Goal: Information Seeking & Learning: Learn about a topic

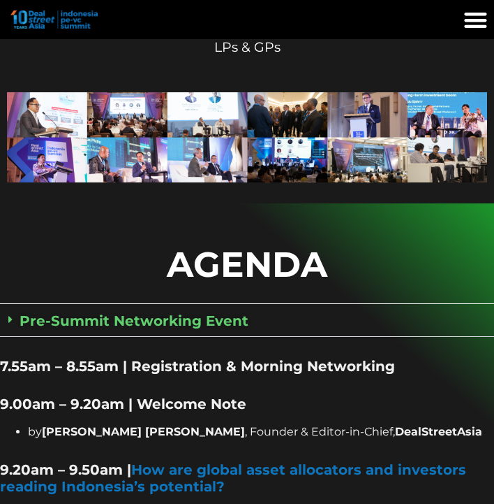
scroll to position [687, 0]
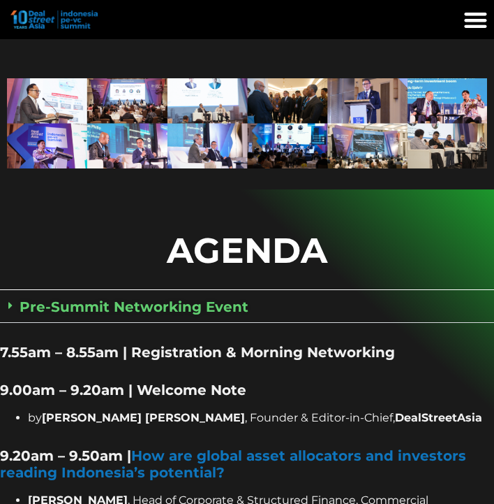
click at [133, 296] on div "Pre-Summit Networking Event" at bounding box center [247, 306] width 494 height 31
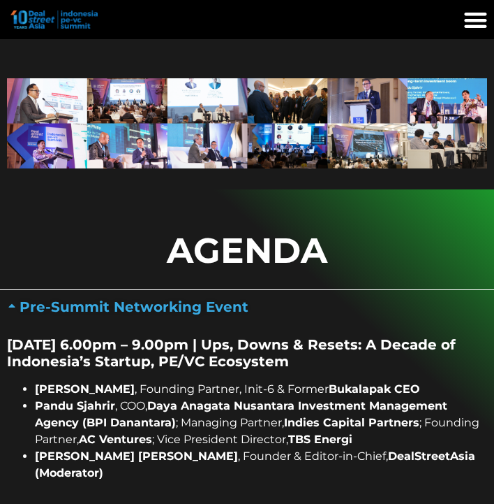
click at [133, 296] on div "Pre-Summit Networking Event" at bounding box center [247, 306] width 494 height 31
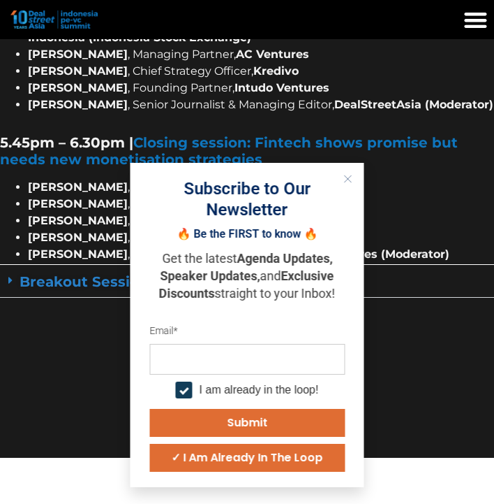
scroll to position [2467, 0]
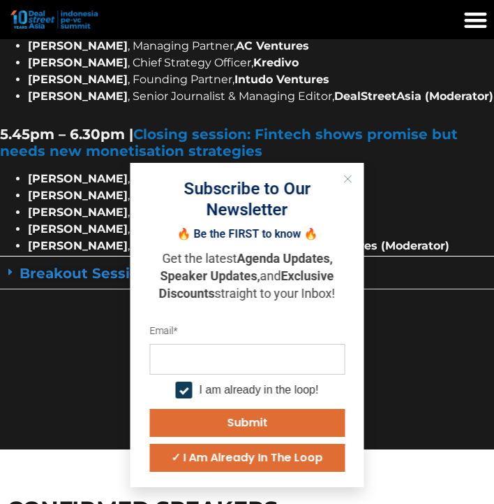
click at [349, 182] on icon "Close" at bounding box center [348, 179] width 8 height 8
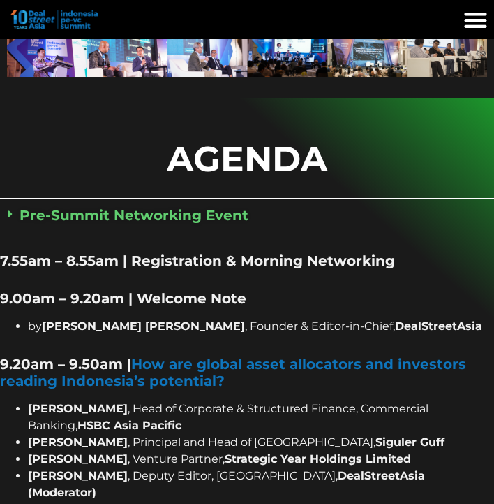
scroll to position [722, 0]
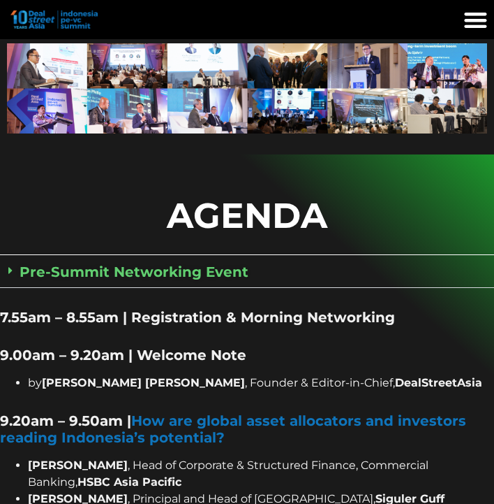
click at [178, 262] on div "Pre-Summit Networking Event" at bounding box center [247, 271] width 494 height 31
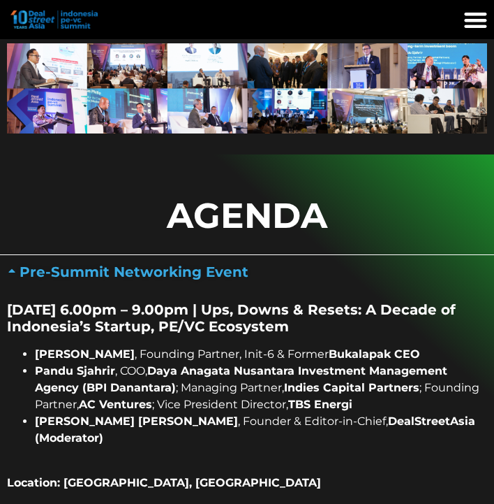
click at [178, 262] on div "Pre-Summit Networking Event" at bounding box center [247, 271] width 494 height 31
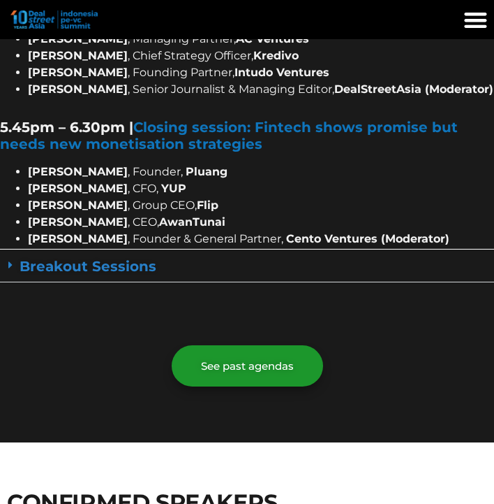
scroll to position [2471, 0]
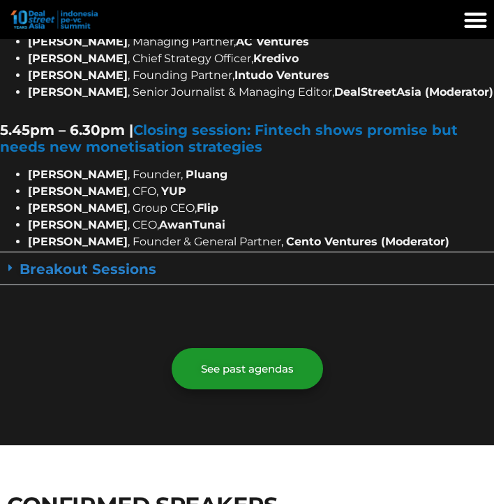
click at [124, 261] on link "Breakout Sessions" at bounding box center [88, 269] width 137 height 17
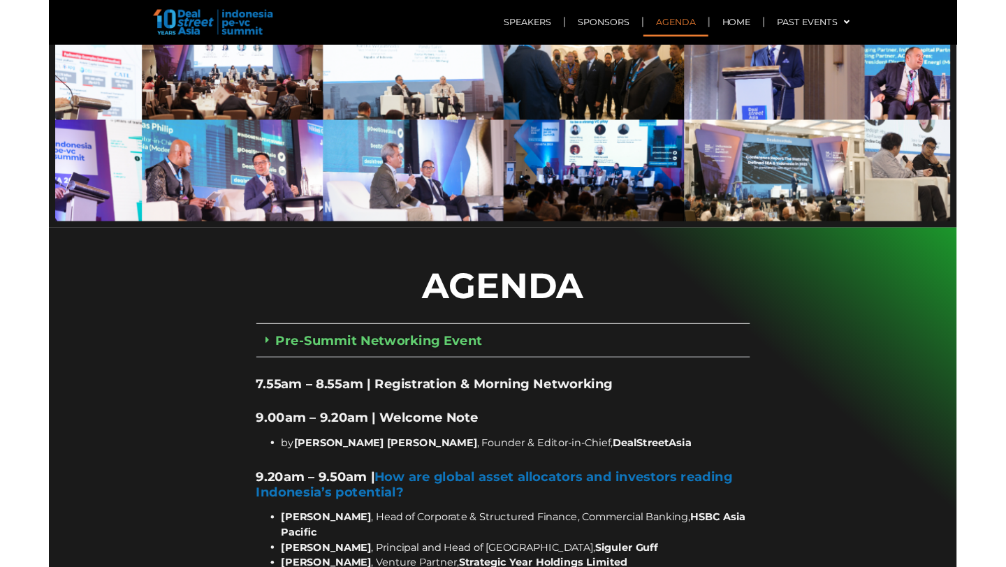
scroll to position [751, 0]
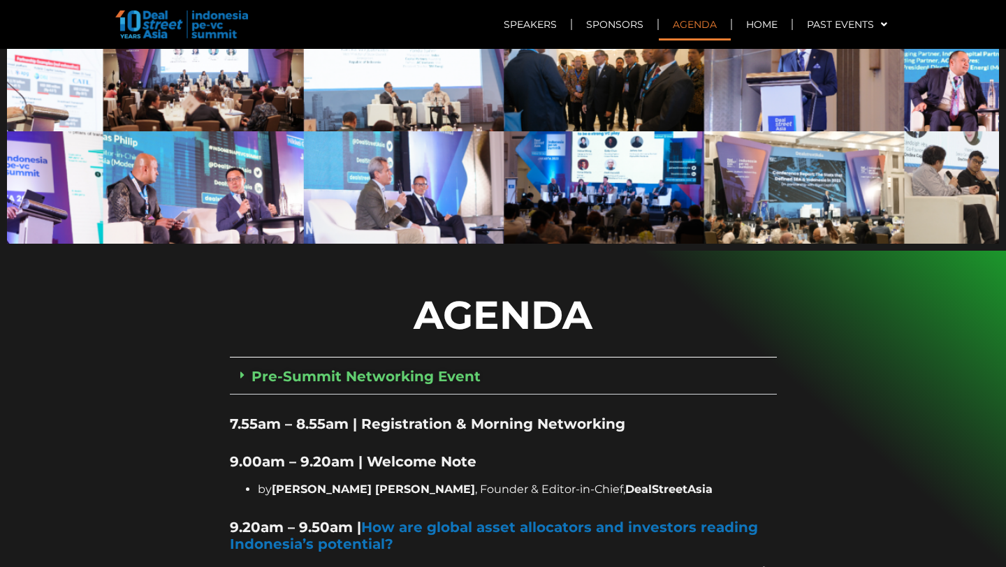
click at [410, 368] on link "Pre-Summit Networking Event" at bounding box center [365, 376] width 229 height 17
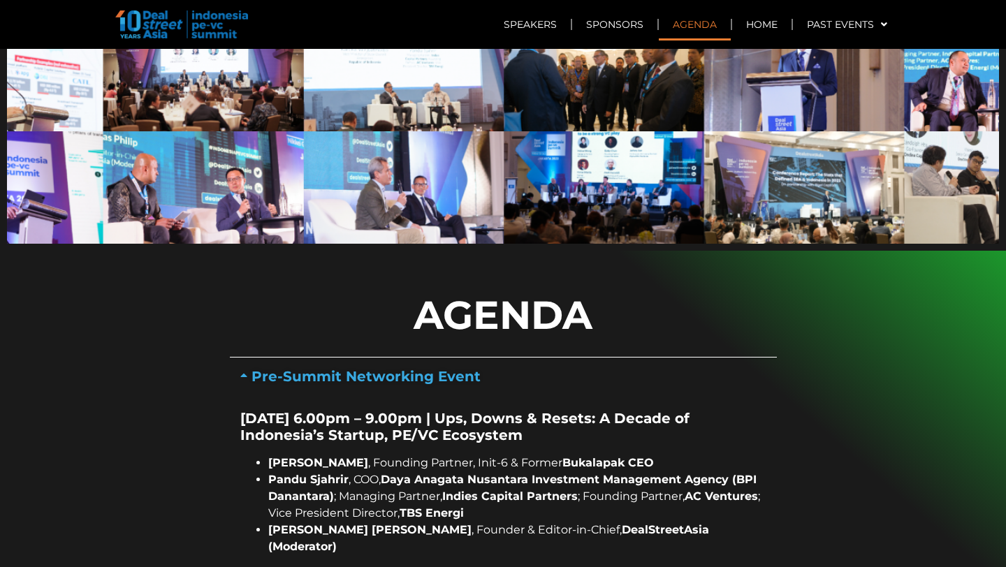
click at [410, 368] on link "Pre-Summit Networking Event" at bounding box center [365, 376] width 229 height 17
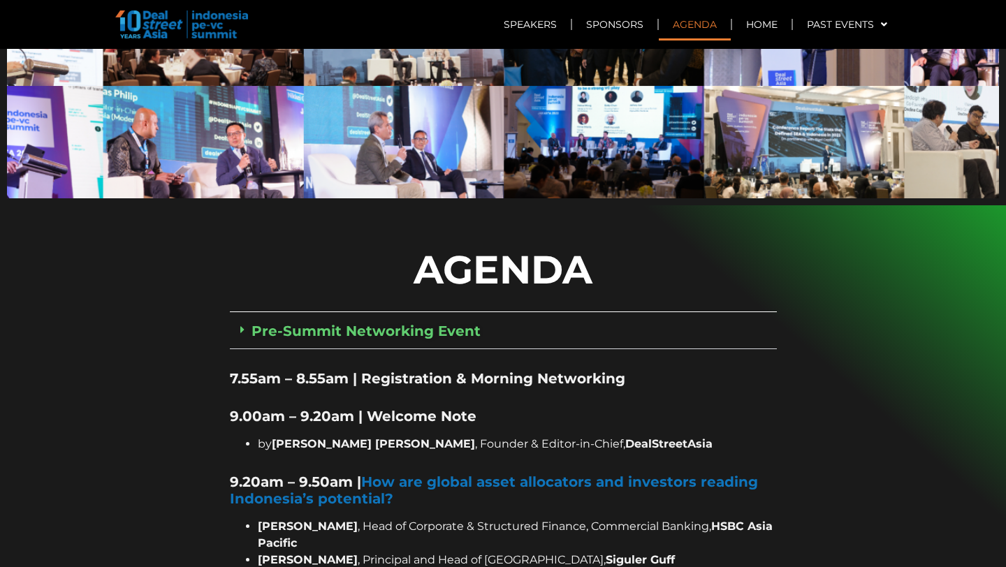
scroll to position [801, 0]
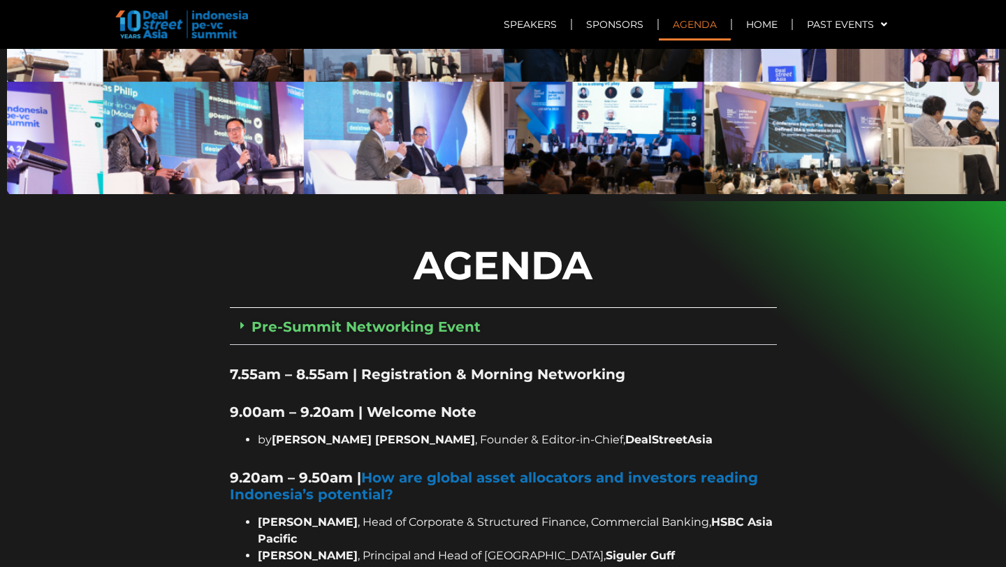
click at [395, 318] on link "Pre-Summit Networking Event" at bounding box center [365, 326] width 229 height 17
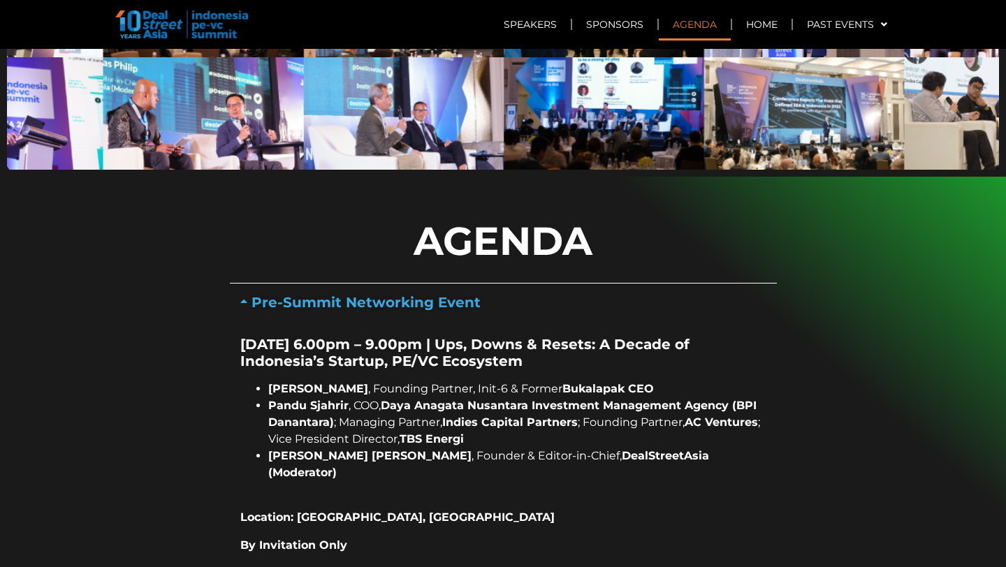
scroll to position [828, 0]
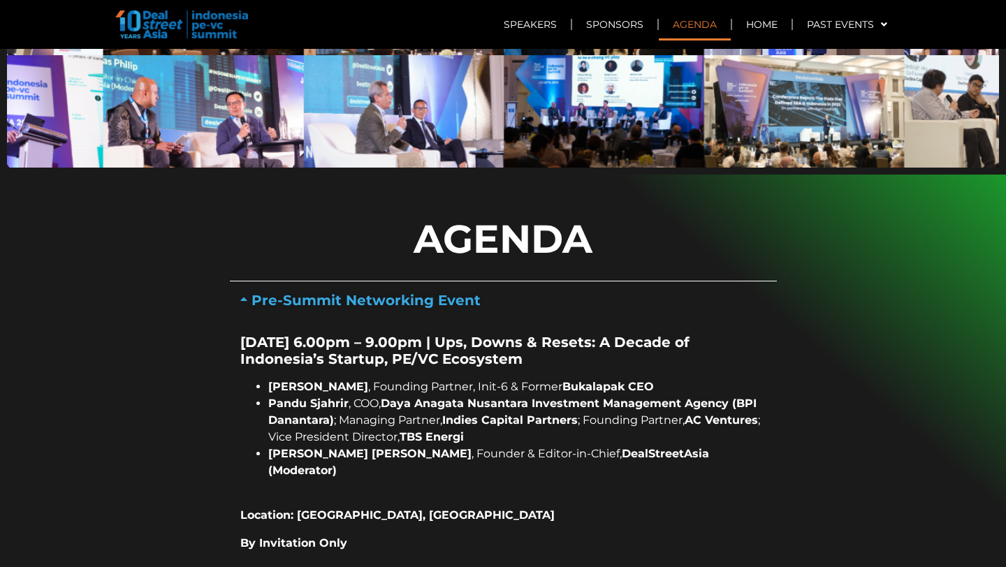
click at [424, 292] on link "Pre-Summit Networking Event" at bounding box center [365, 300] width 229 height 17
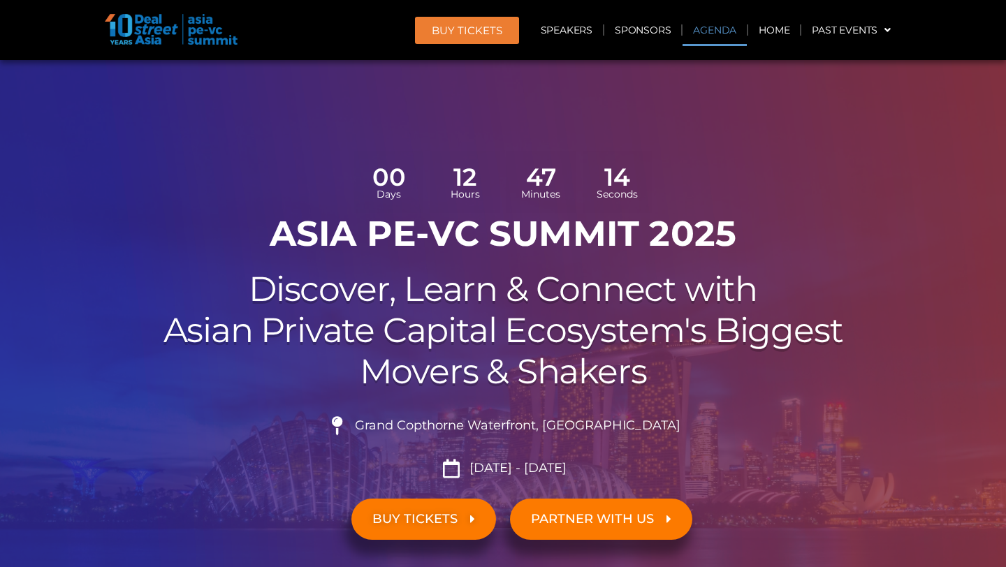
click at [707, 31] on link "Agenda" at bounding box center [714, 30] width 64 height 32
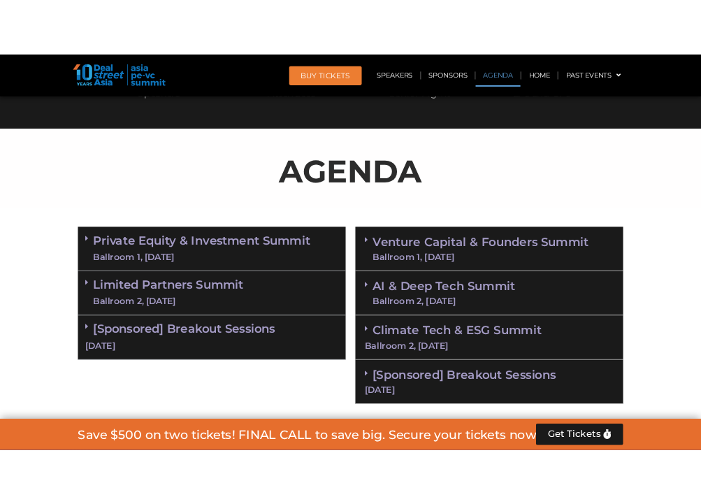
scroll to position [805, 0]
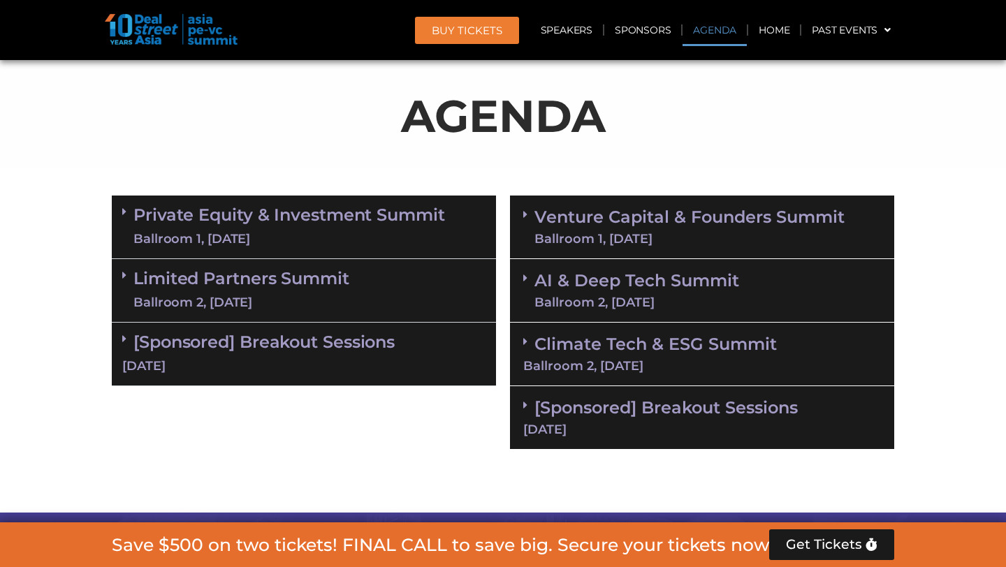
click at [593, 214] on link "Venture Capital & Founders​ Summit Ballroom 1, 11 Sept" at bounding box center [689, 227] width 310 height 36
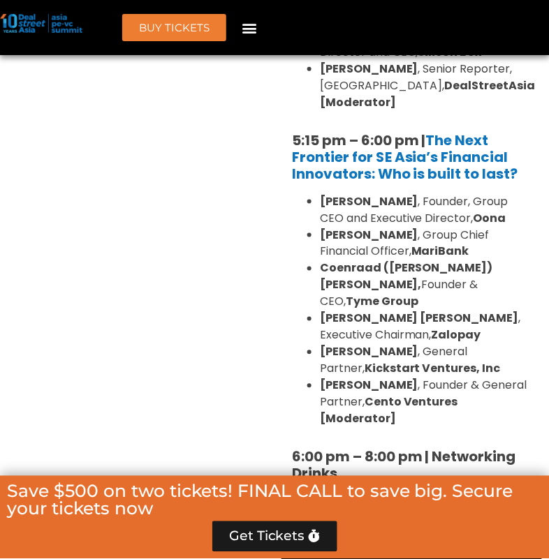
scroll to position [3470, 0]
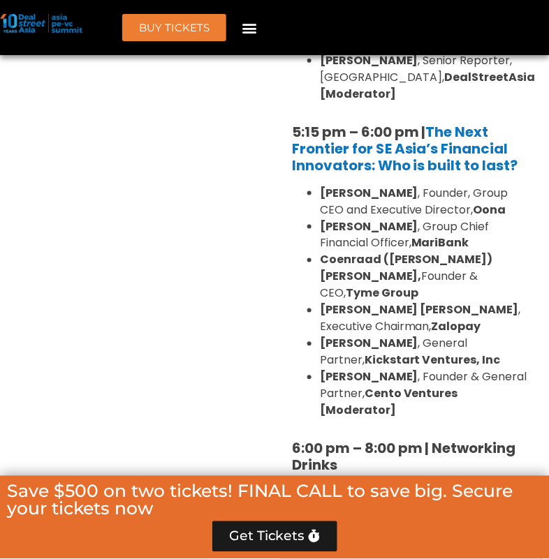
click at [363, 510] on link "AI & Deep Tech Summit Ballroom 2, 11 Sept" at bounding box center [408, 528] width 205 height 36
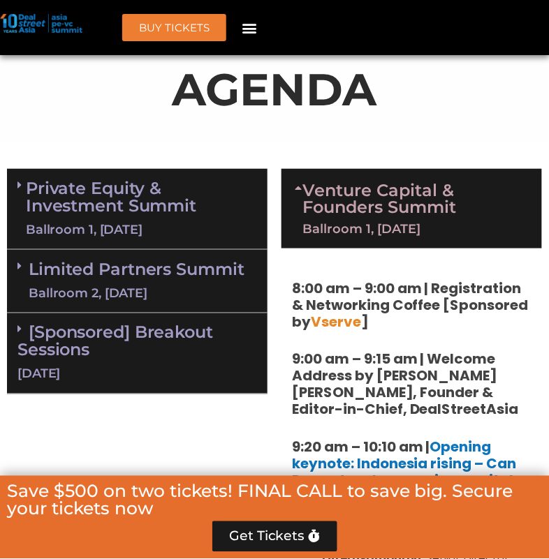
scroll to position [904, 0]
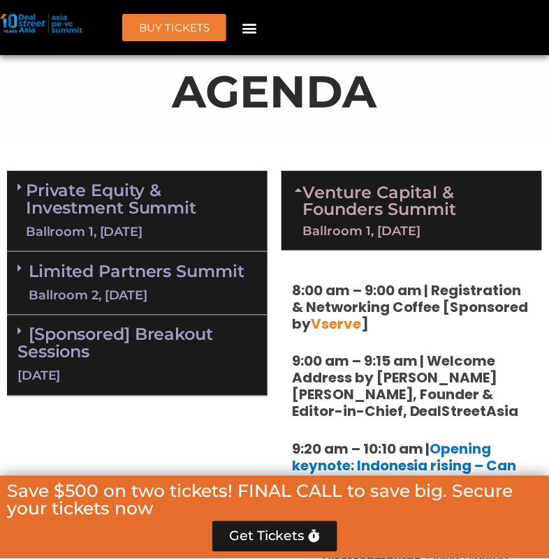
click at [311, 196] on link "Venture Capital & Founders​ Summit Ballroom 1, 11 Sept" at bounding box center [416, 210] width 226 height 53
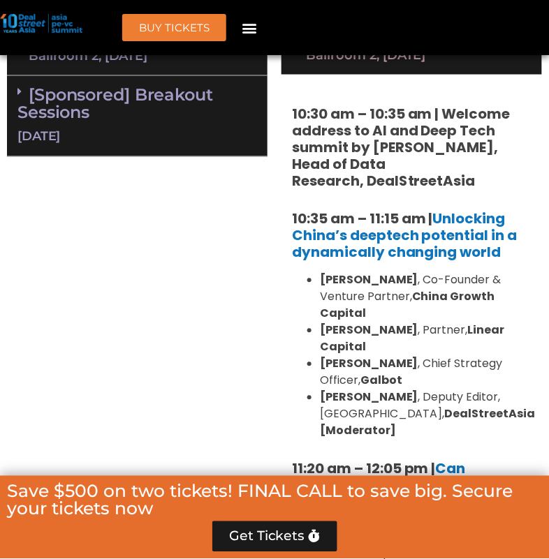
scroll to position [1145, 0]
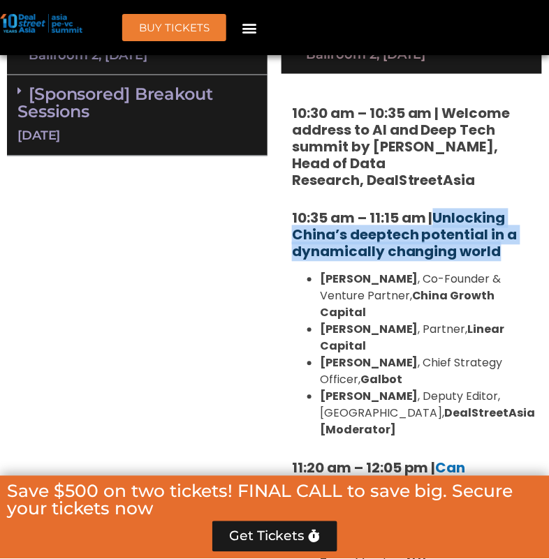
copy link "Unlocking China’s deeptech potential in a dynamically changing world"
drag, startPoint x: 506, startPoint y: 237, endPoint x: 437, endPoint y: 199, distance: 78.8
click at [437, 210] on h5 "10:35 am – 11:15 am | Unlocking China’s deeptech potential in a dynamically cha…" at bounding box center [412, 235] width 240 height 50
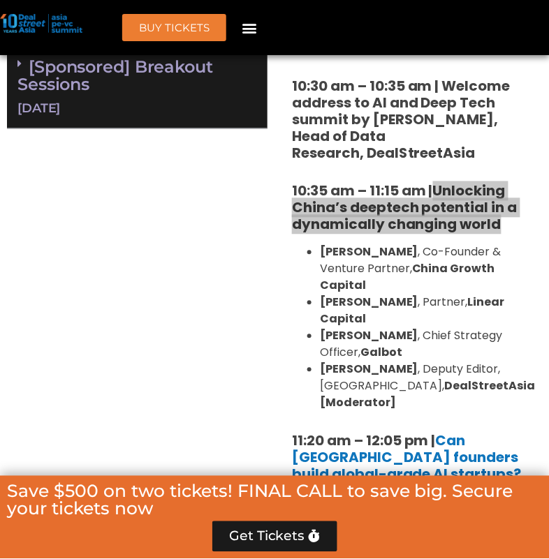
scroll to position [1180, 0]
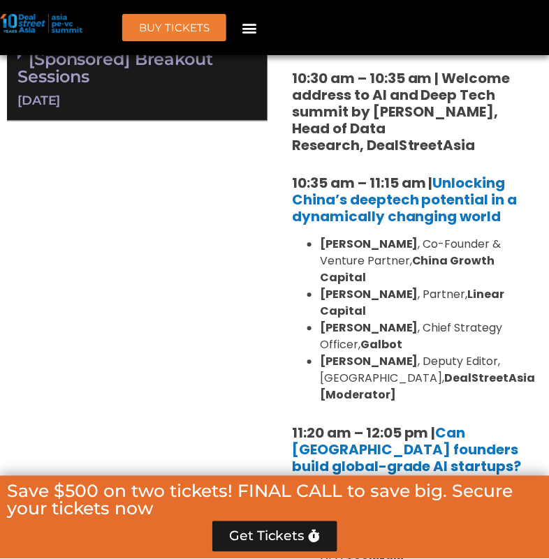
click at [363, 321] on strong "Yuli Zhao" at bounding box center [369, 329] width 98 height 16
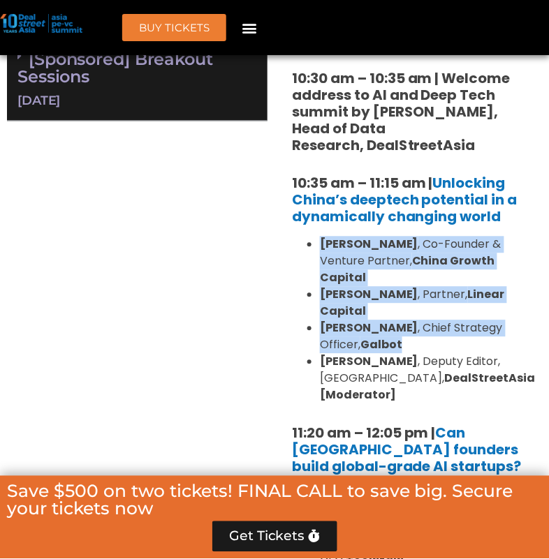
drag, startPoint x: 365, startPoint y: 311, endPoint x: 321, endPoint y: 230, distance: 91.9
click at [321, 237] on ul "Wayne Shiong , Co-Founder & Venture Partner, China Growth Capital Neil Zeng , P…" at bounding box center [412, 321] width 240 height 168
copy ul "Wayne Shiong , Co-Founder & Venture Partner, China Growth Capital Neil Zeng , P…"
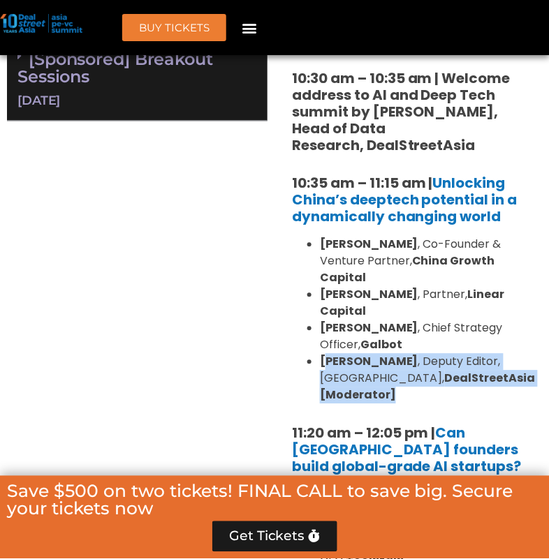
copy li "udora Wang , Deputy Editor, Greater China, DealStreetAsia [Moderator]"
drag, startPoint x: 519, startPoint y: 346, endPoint x: 323, endPoint y: 324, distance: 196.8
click at [323, 354] on li "Eudora Wang , Deputy Editor, Greater China, DealStreetAsia [Moderator]" at bounding box center [426, 379] width 212 height 50
copy li "Eudora Wang , Deputy Editor, Greater China, DealStreetAsia [Moderator]"
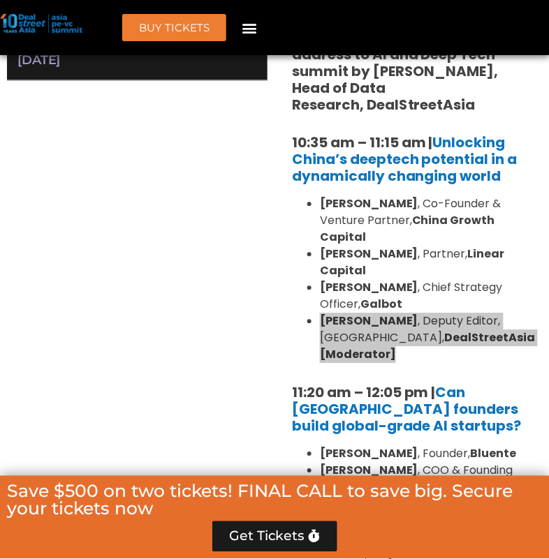
scroll to position [1213, 0]
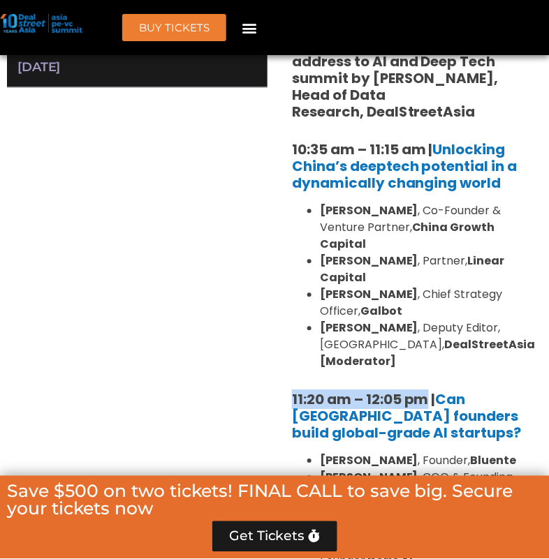
drag, startPoint x: 293, startPoint y: 348, endPoint x: 428, endPoint y: 346, distance: 134.8
click at [428, 390] on strong "11:20 am – 12:05 pm | Can Southeast Asia founders build global-grade AI startup…" at bounding box center [407, 416] width 230 height 53
copy strong "11:20 am – 12:05 pm"
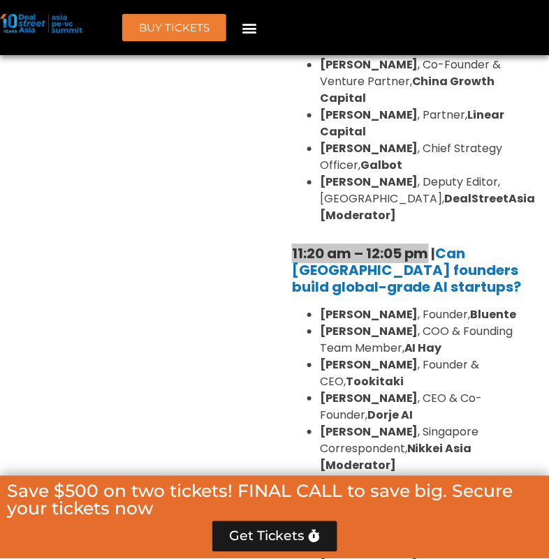
scroll to position [1373, 0]
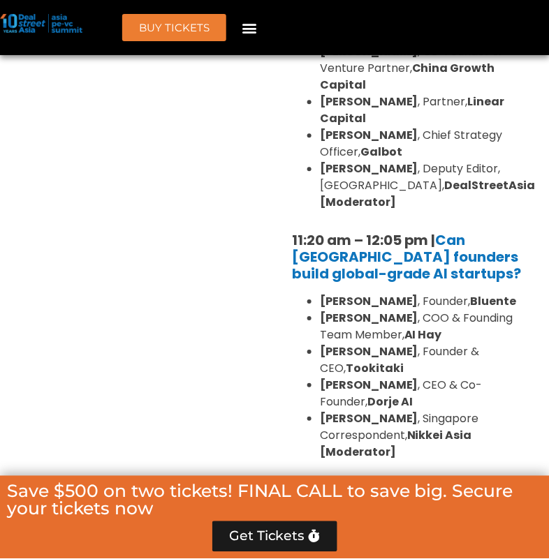
click at [371, 377] on li "Bernard Leong , CEO & Co-Founder, Dorje AI" at bounding box center [426, 394] width 212 height 34
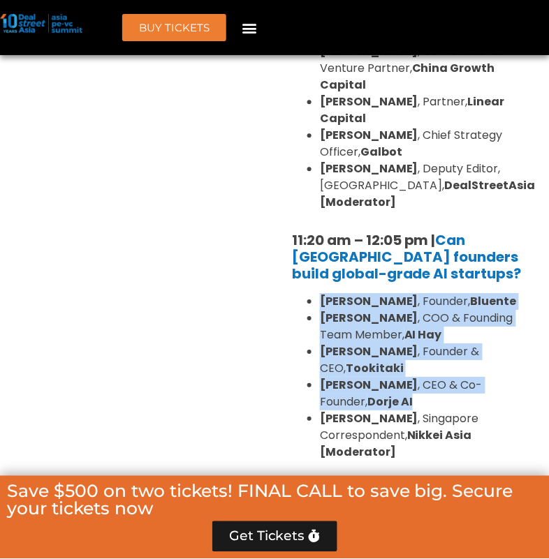
drag, startPoint x: 368, startPoint y: 353, endPoint x: 313, endPoint y: 240, distance: 125.3
click at [313, 240] on div "10:30 am – 10:35 am | Welcome address to AI and Deep Tech summit by Andi Haswid…" at bounding box center [411, 326] width 261 height 960
copy ul "Daphne Tay , Founder, Bluente Hiep Nguyen , COO & Founding Team Member, AI Hay …"
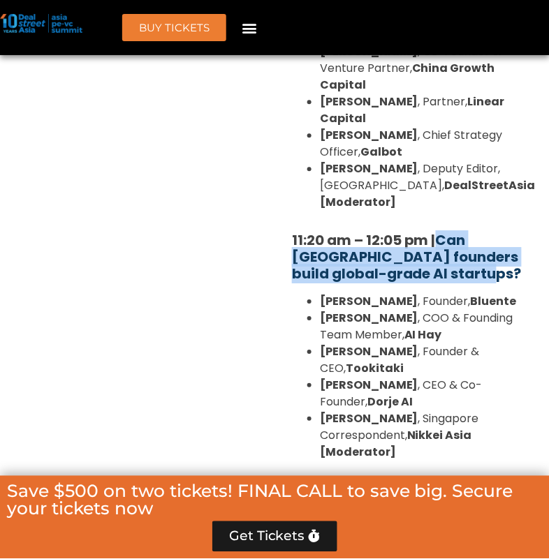
drag, startPoint x: 485, startPoint y: 224, endPoint x: 442, endPoint y: 191, distance: 54.2
click at [442, 232] on h5 "11:20 am – 12:05 pm | Can Southeast Asia founders build global-grade AI startup…" at bounding box center [412, 257] width 240 height 50
copy link "Can Southeast Asia founders build global-grade AI startups?"
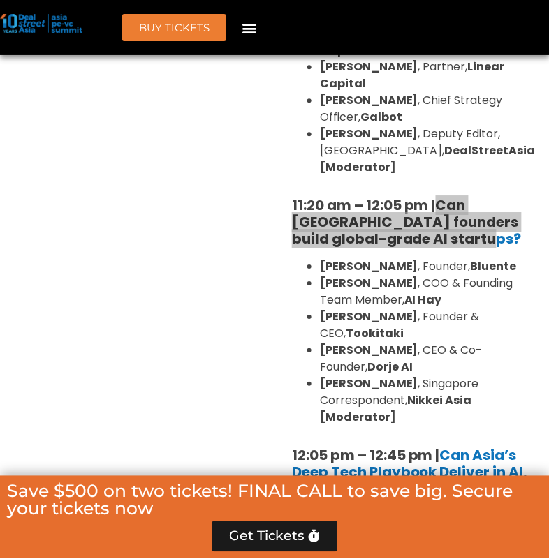
scroll to position [1417, 0]
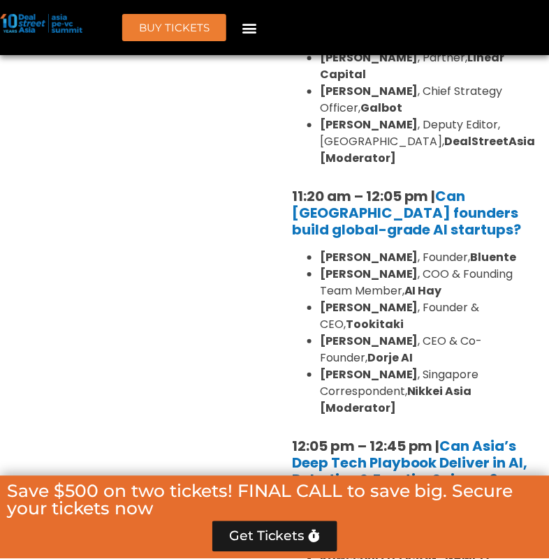
click at [475, 367] on li "Dylan Loh , Singapore Correspondent, Nikkei Asia [Moderator]" at bounding box center [426, 392] width 212 height 50
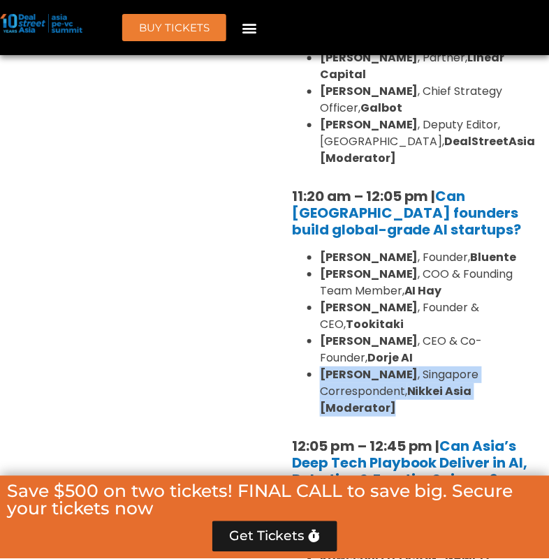
drag, startPoint x: 475, startPoint y: 343, endPoint x: 327, endPoint y: 326, distance: 149.0
click at [327, 367] on li "Dylan Loh , Singapore Correspondent, Nikkei Asia [Moderator]" at bounding box center [426, 392] width 212 height 50
copy div "Dylan Loh , Singapore Correspondent, Nikkei Asia [Moderator]"
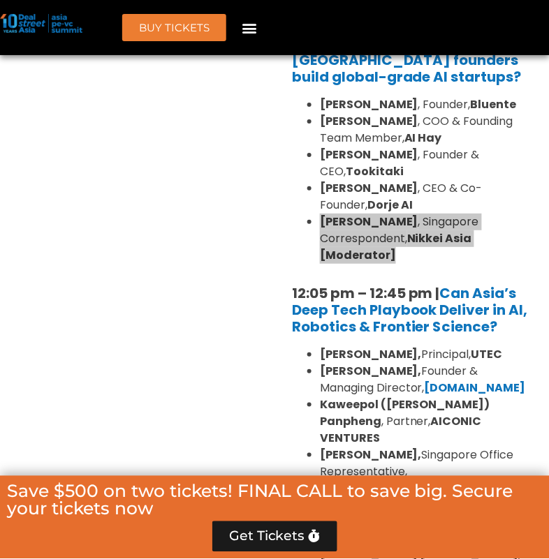
scroll to position [1583, 0]
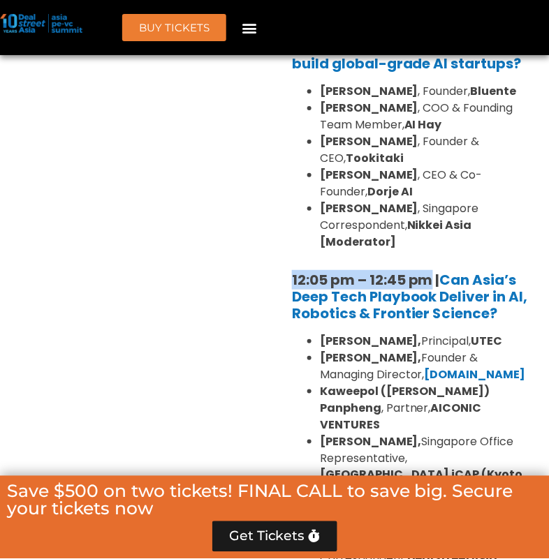
copy strong "12:05 pm – 12:45 pm"
drag, startPoint x: 432, startPoint y: 212, endPoint x: 290, endPoint y: 213, distance: 142.5
click at [290, 213] on div "10:30 am – 10:35 am | Welcome address to AI and Deep Tech summit by Andi Haswid…" at bounding box center [411, 115] width 261 height 960
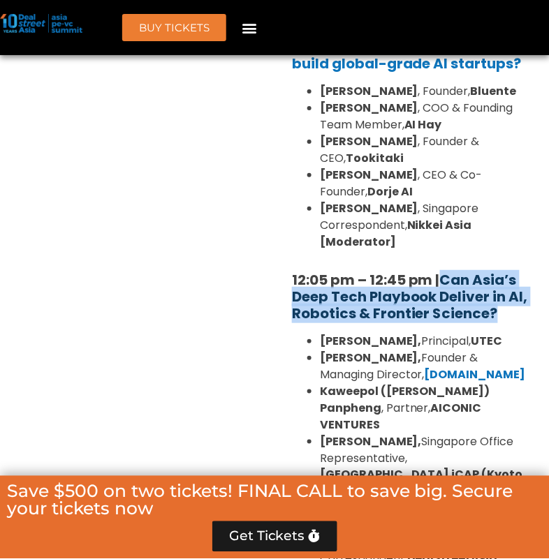
copy link "Can Asia’s Deep Tech Playbook Deliver in AI, Robotics & Frontier Science?"
drag, startPoint x: 509, startPoint y: 245, endPoint x: 444, endPoint y: 215, distance: 71.6
click at [444, 272] on h5 "12:05 pm – 12:45 pm | Can Asia’s Deep Tech Playbook Deliver in AI, Robotics & F…" at bounding box center [412, 297] width 240 height 50
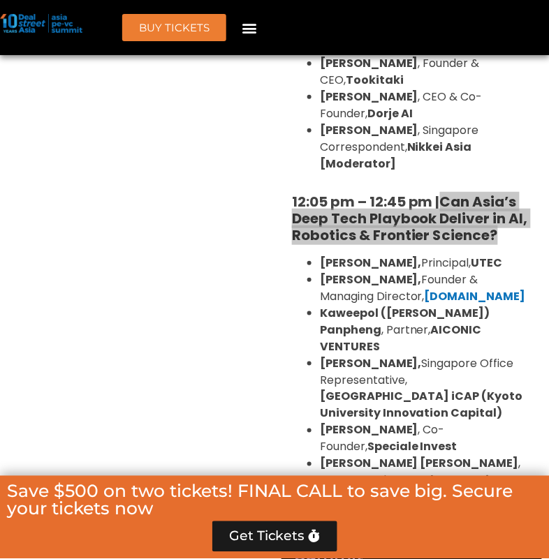
scroll to position [1701, 0]
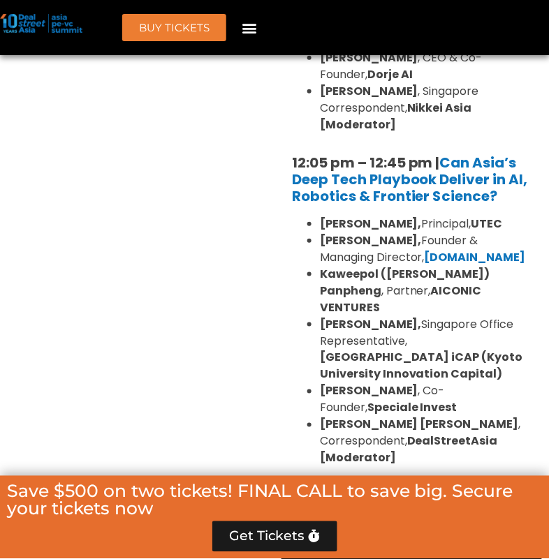
click at [416, 417] on strong "Katrina Bianca Cuaresma" at bounding box center [419, 425] width 199 height 16
click at [420, 383] on li "Vishesh Rajaram , Co-Founder, Speciale Invest" at bounding box center [426, 400] width 212 height 34
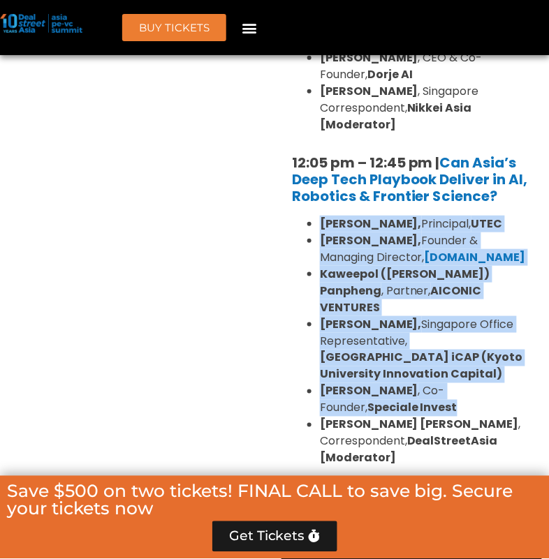
drag, startPoint x: 412, startPoint y: 325, endPoint x: 316, endPoint y: 160, distance: 190.6
click at [316, 216] on ul "Kiran Mysore, Principal, UTEC Aditya Mathur, Founder & Managing Director, Elev8…" at bounding box center [412, 341] width 240 height 251
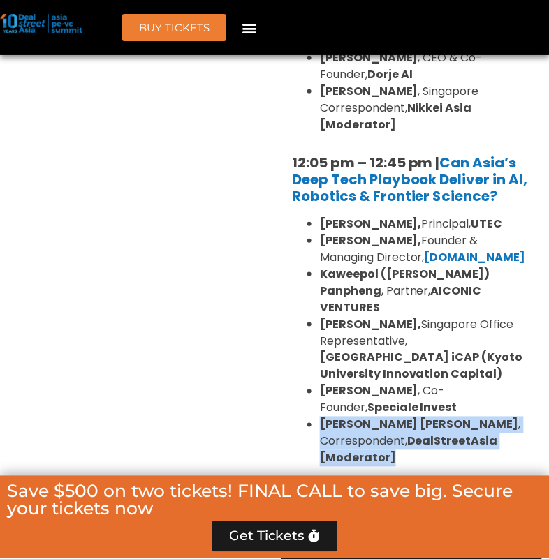
drag, startPoint x: 411, startPoint y: 368, endPoint x: 316, endPoint y: 339, distance: 99.4
click at [316, 339] on ul "Kiran Mysore, Principal, UTEC Aditya Mathur, Founder & Managing Director, Elev8…" at bounding box center [412, 341] width 240 height 251
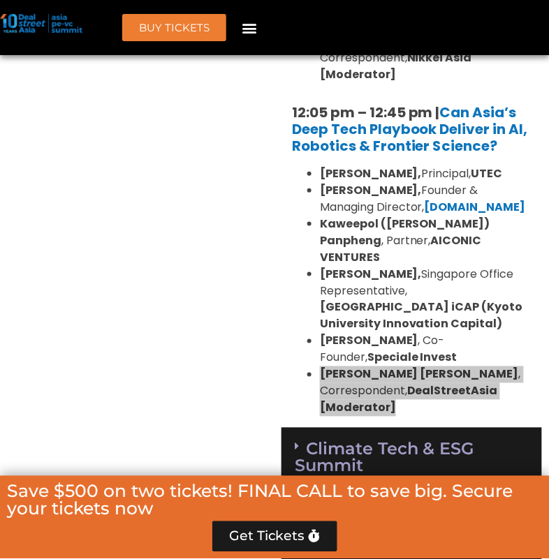
scroll to position [1780, 0]
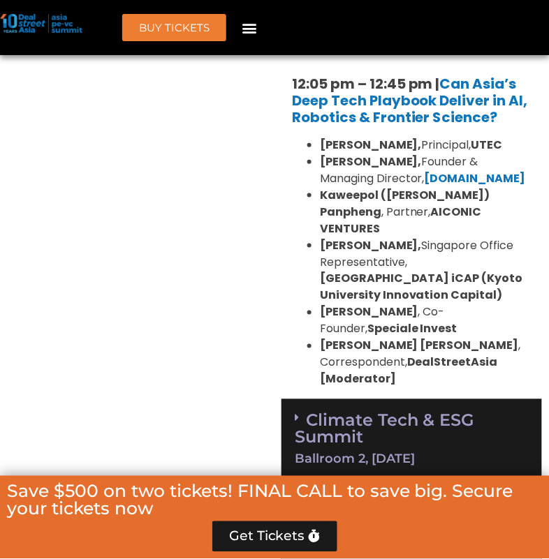
click at [308, 399] on div "Climate Tech & ESG Summit Ballroom 2, 11 Sept" at bounding box center [411, 439] width 261 height 80
click at [300, 413] on icon at bounding box center [300, 418] width 11 height 11
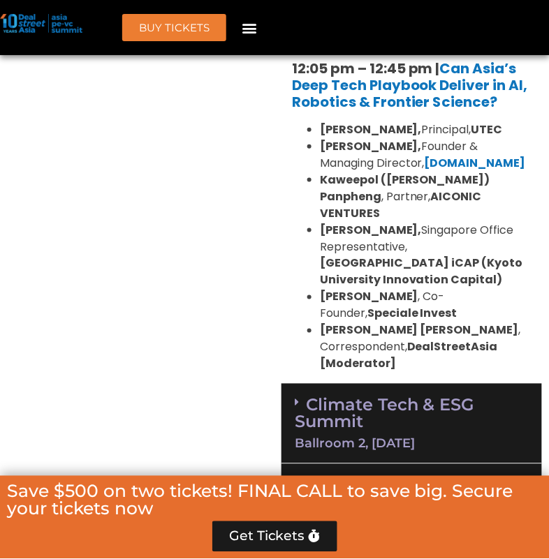
scroll to position [1809, 0]
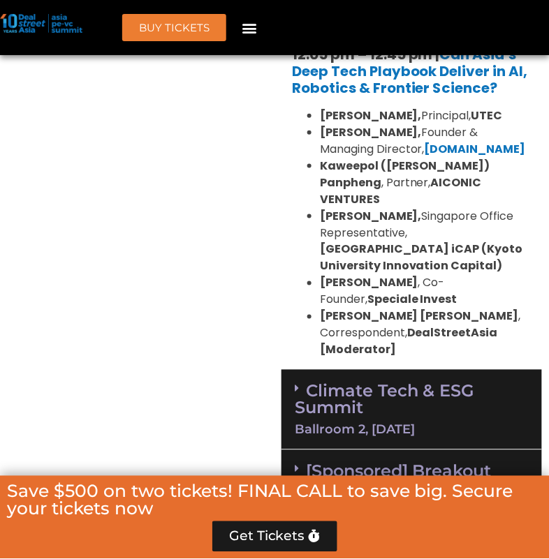
click at [323, 381] on link "Climate Tech & ESG Summit Ballroom 2, 11 Sept" at bounding box center [412, 408] width 234 height 55
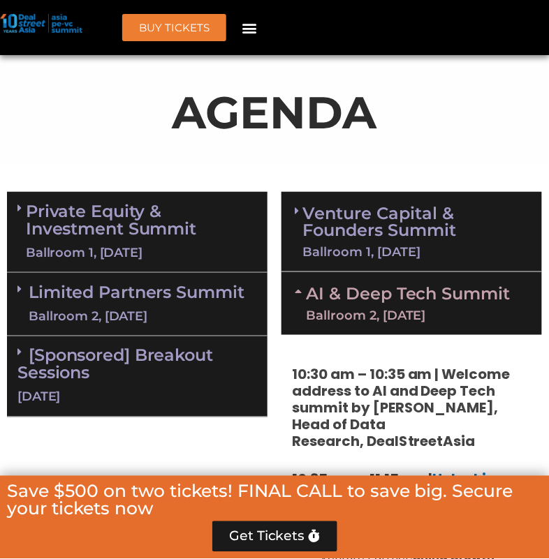
scroll to position [879, 0]
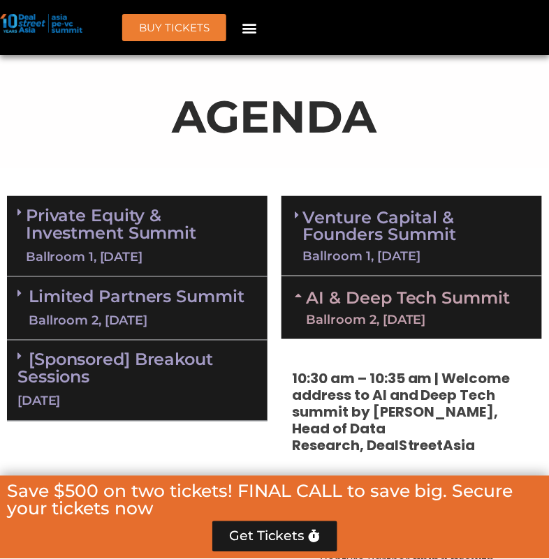
click at [314, 303] on link "AI & Deep Tech Summit Ballroom 2, 11 Sept" at bounding box center [408, 308] width 205 height 36
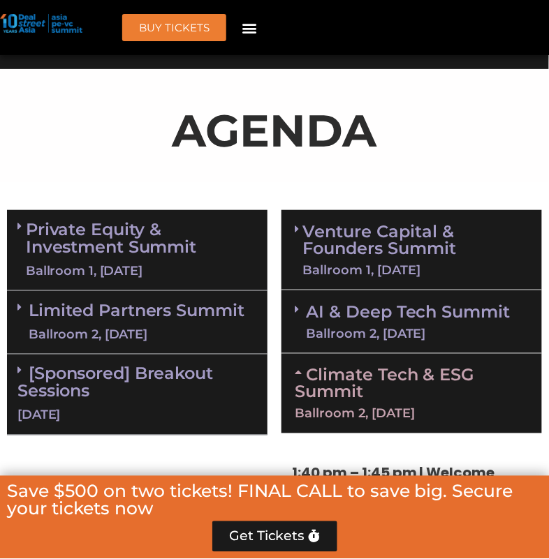
scroll to position [840, 0]
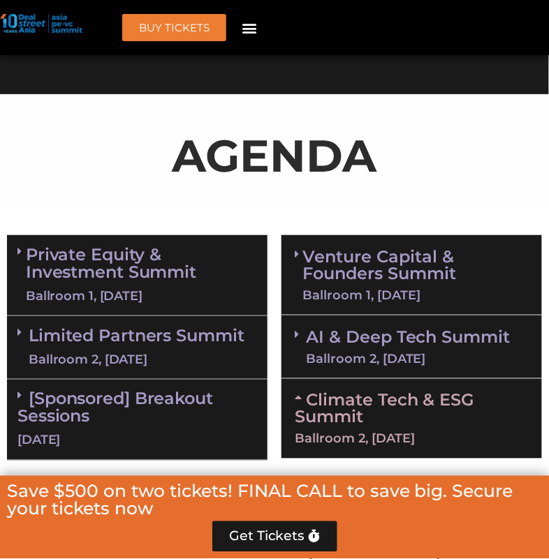
click at [360, 266] on link "Venture Capital & Founders​ Summit Ballroom 1, 11 Sept" at bounding box center [416, 275] width 226 height 53
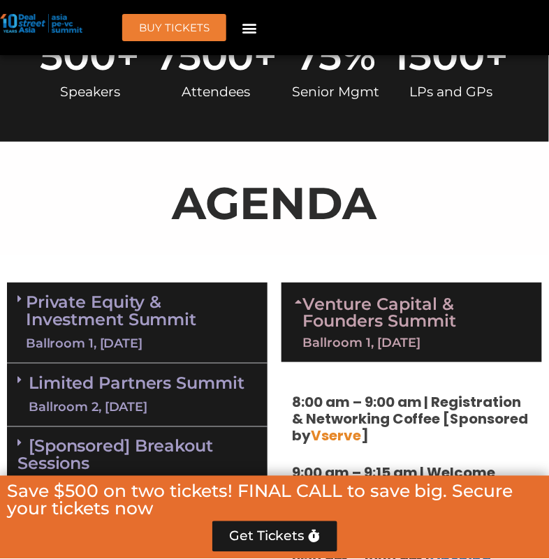
scroll to position [913, 0]
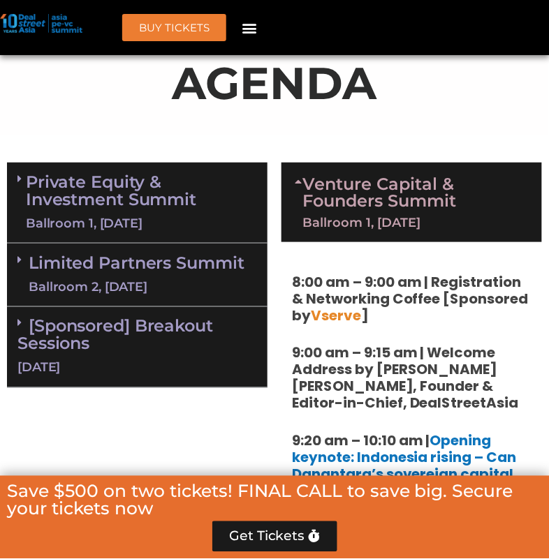
click at [359, 217] on div "Ballroom 1, 11 Sept" at bounding box center [416, 223] width 226 height 13
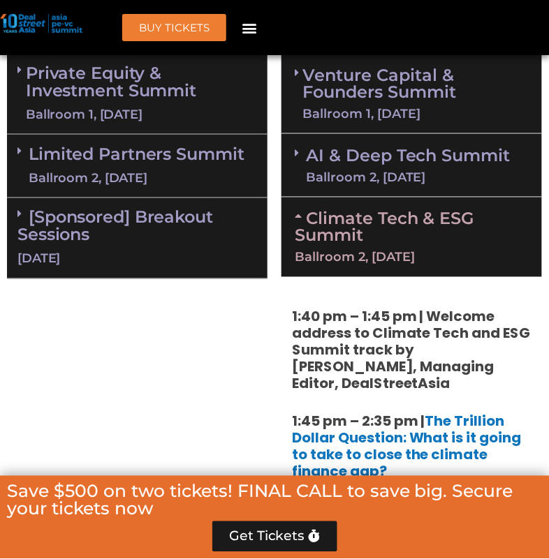
scroll to position [1021, 0]
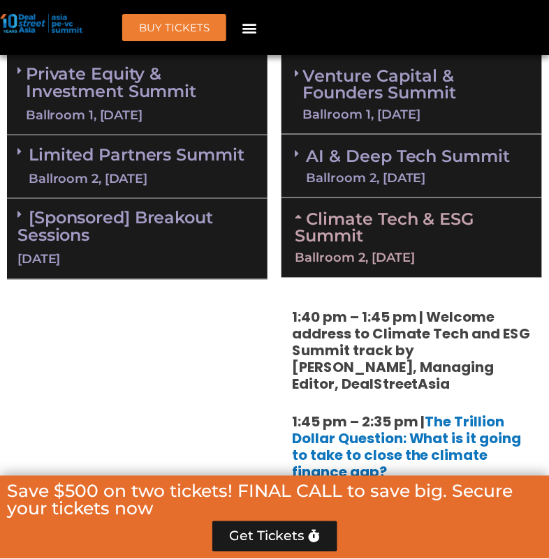
click at [366, 172] on div "Ballroom 2, 11 Sept" at bounding box center [408, 178] width 205 height 13
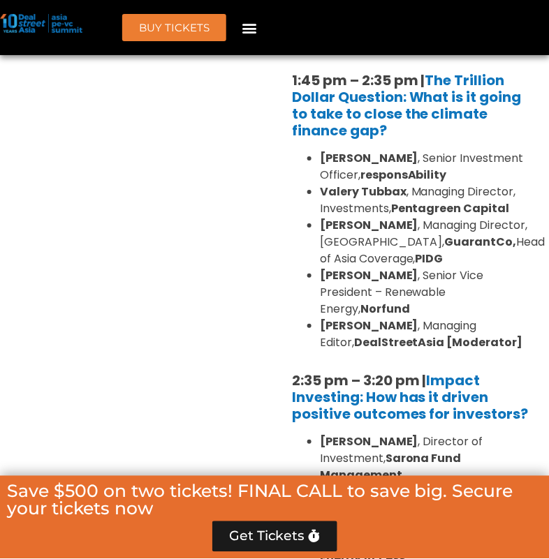
scroll to position [2468, 0]
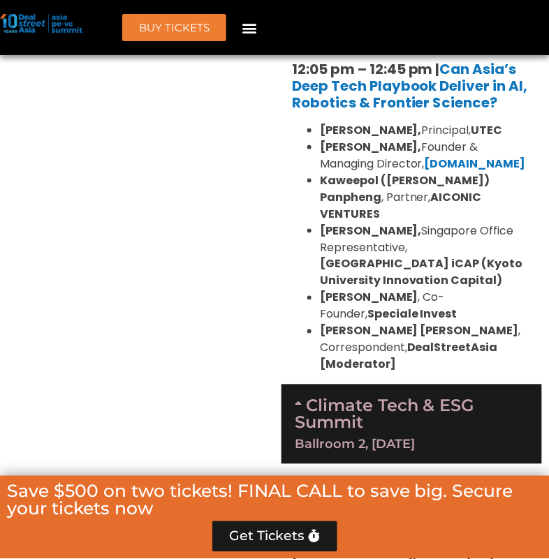
click at [358, 396] on link "Climate Tech & ESG Summit Ballroom 2, 11 Sept" at bounding box center [412, 423] width 234 height 55
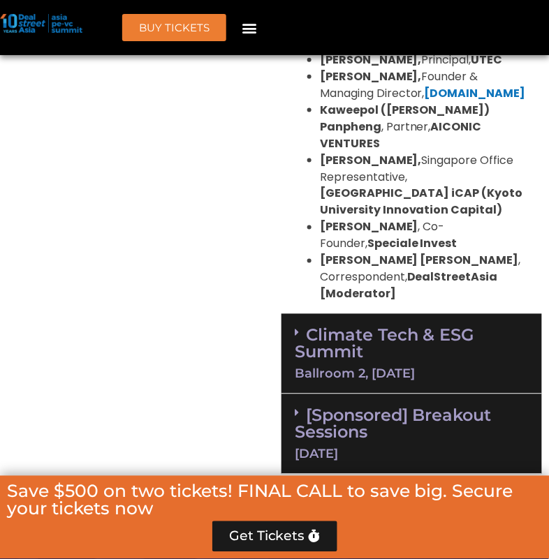
scroll to position [1884, 0]
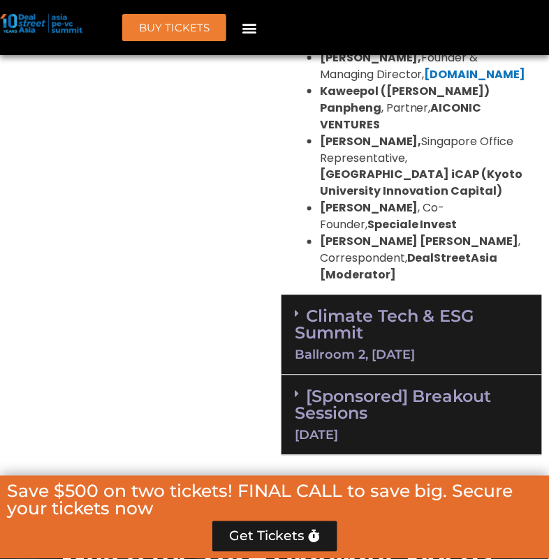
click at [312, 307] on link "Climate Tech & ESG Summit Ballroom 2, 11 Sept" at bounding box center [412, 334] width 234 height 55
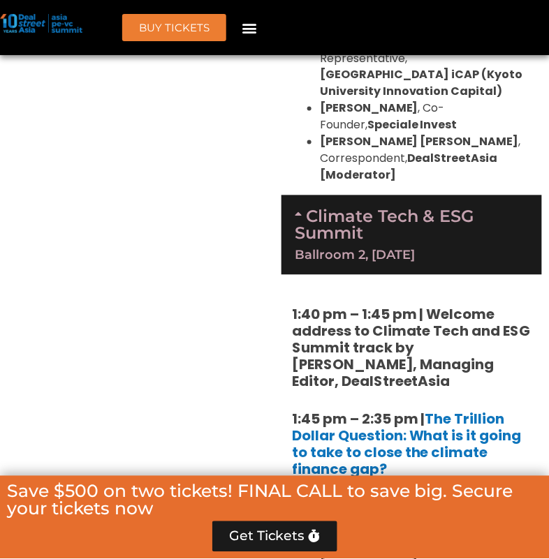
scroll to position [1987, 0]
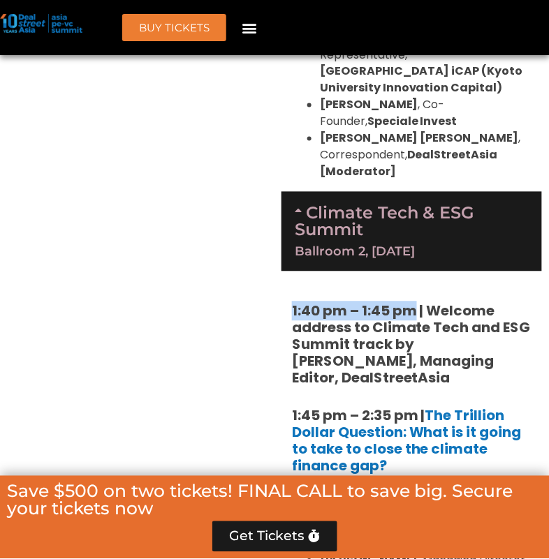
drag, startPoint x: 416, startPoint y: 225, endPoint x: 286, endPoint y: 224, distance: 129.2
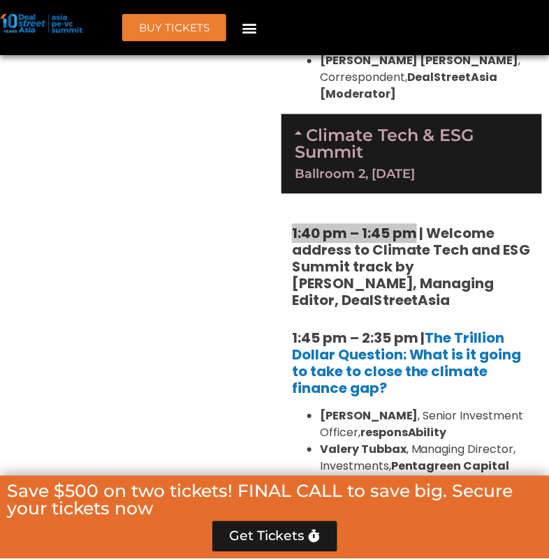
scroll to position [2097, 0]
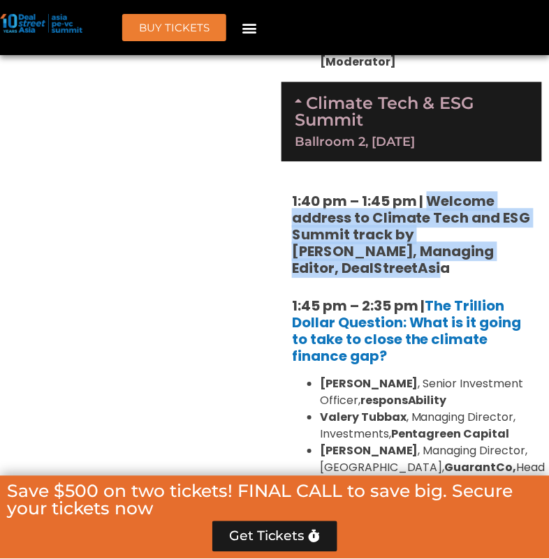
drag, startPoint x: 525, startPoint y: 164, endPoint x: 427, endPoint y: 110, distance: 112.5
click at [427, 193] on h5 "1:40 pm – 1:45 pm | Welcome address to Climate Tech and ESG Summit track by Mic…" at bounding box center [412, 235] width 240 height 84
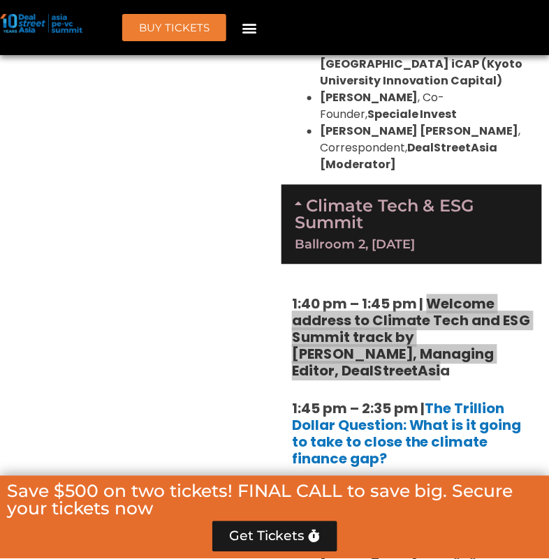
scroll to position [2002, 0]
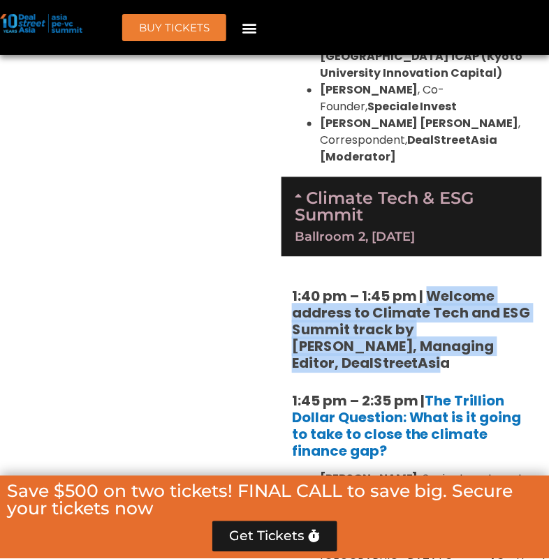
click at [417, 287] on strong "1:40 pm – 1:45 pm | Welcome address to Climate Tech and ESG Summit track by Mic…" at bounding box center [411, 330] width 239 height 87
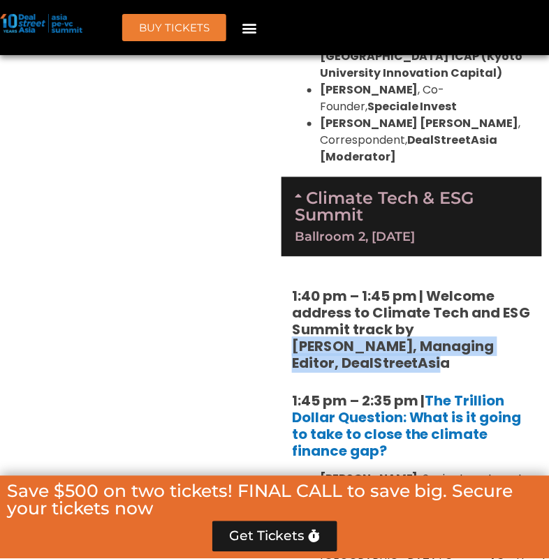
drag, startPoint x: 415, startPoint y: 248, endPoint x: 527, endPoint y: 266, distance: 113.2
click at [527, 288] on h5 "1:40 pm – 1:45 pm | Welcome address to Climate Tech and ESG Summit track by Mic…" at bounding box center [412, 330] width 240 height 84
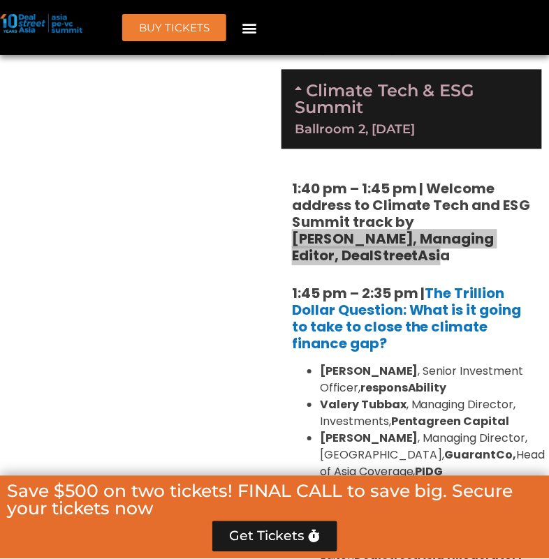
scroll to position [2127, 0]
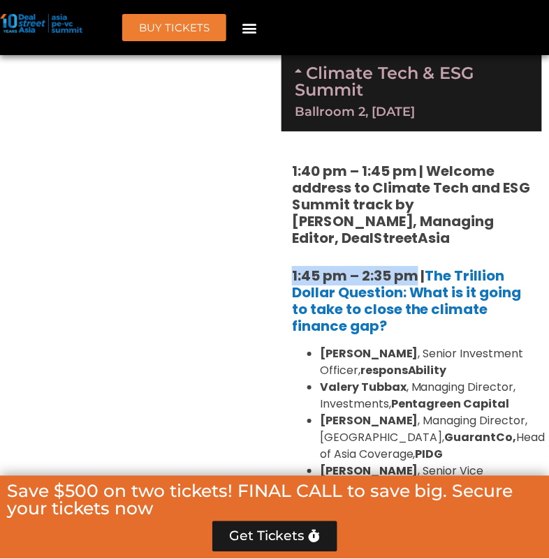
drag, startPoint x: 418, startPoint y: 177, endPoint x: 287, endPoint y: 177, distance: 131.3
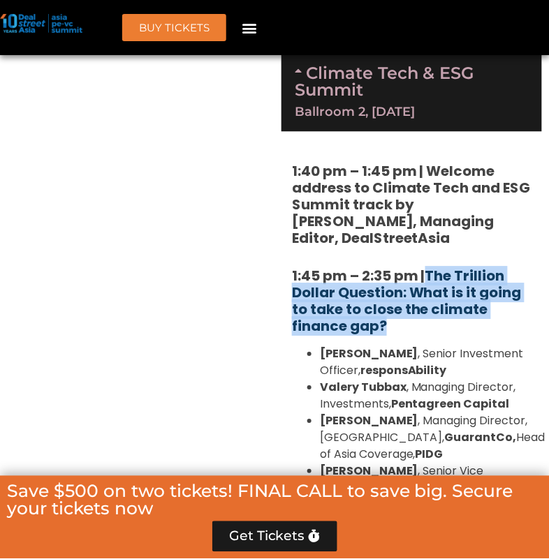
drag, startPoint x: 409, startPoint y: 230, endPoint x: 432, endPoint y: 171, distance: 63.3
click at [432, 267] on h5 "1:45 pm – 2:35 pm | The Trillion Dollar Question: What is it going to take to c…" at bounding box center [412, 300] width 240 height 67
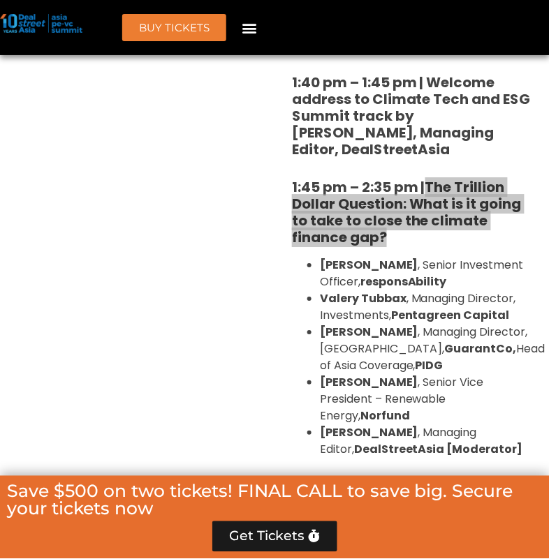
scroll to position [2241, 0]
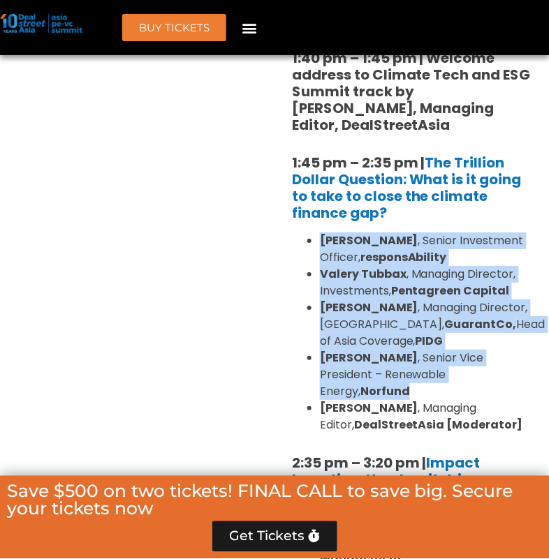
drag, startPoint x: 483, startPoint y: 274, endPoint x: 321, endPoint y: 140, distance: 209.8
click at [321, 233] on ul "Kean Ng , Senior Investment Officer, responsAbility Valery Tubbax , Managing Di…" at bounding box center [412, 333] width 240 height 201
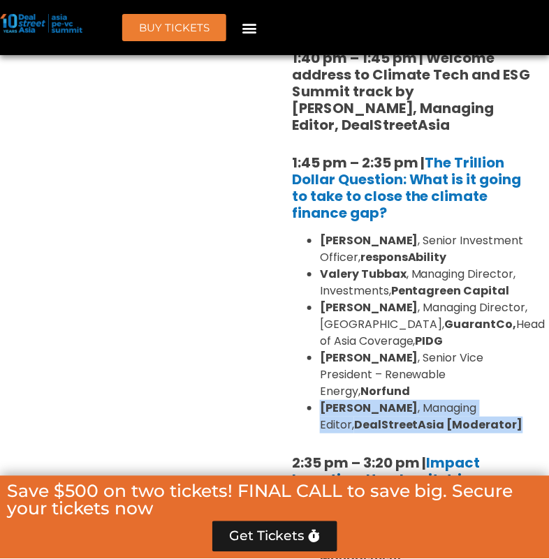
drag, startPoint x: 522, startPoint y: 302, endPoint x: 311, endPoint y: 286, distance: 210.8
click at [320, 400] on li "Michelle Teo , Managing Editor, DealStreetAsia [Moderator]" at bounding box center [426, 417] width 212 height 34
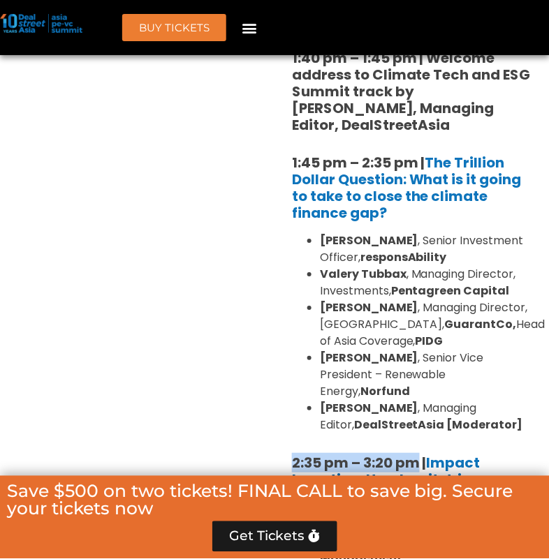
drag, startPoint x: 421, startPoint y: 344, endPoint x: 284, endPoint y: 339, distance: 137.7
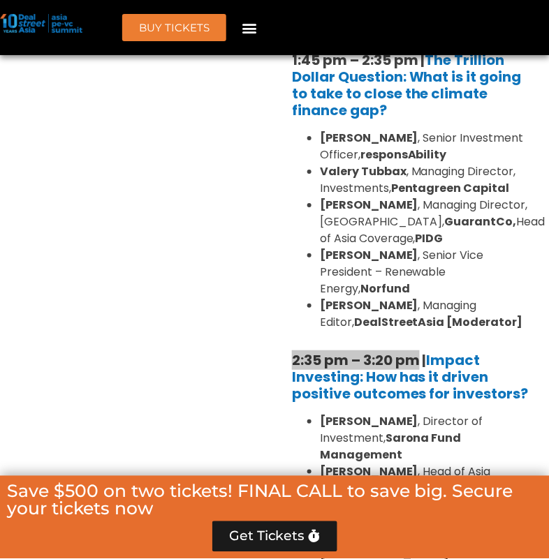
scroll to position [2345, 0]
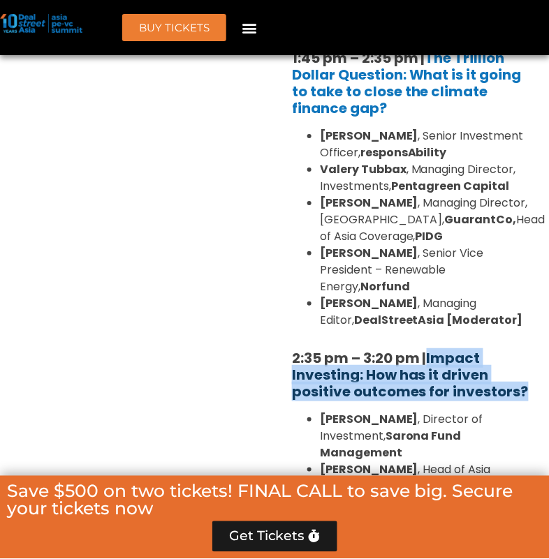
drag, startPoint x: 529, startPoint y: 267, endPoint x: 433, endPoint y: 243, distance: 98.6
click at [433, 350] on h5 "2:35 pm – 3:20 pm | Impact Investing: How has it driven positive outcomes for i…" at bounding box center [412, 375] width 240 height 50
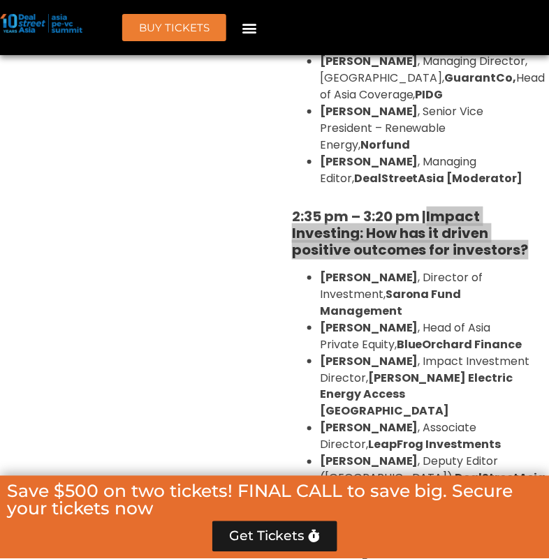
scroll to position [2509, 0]
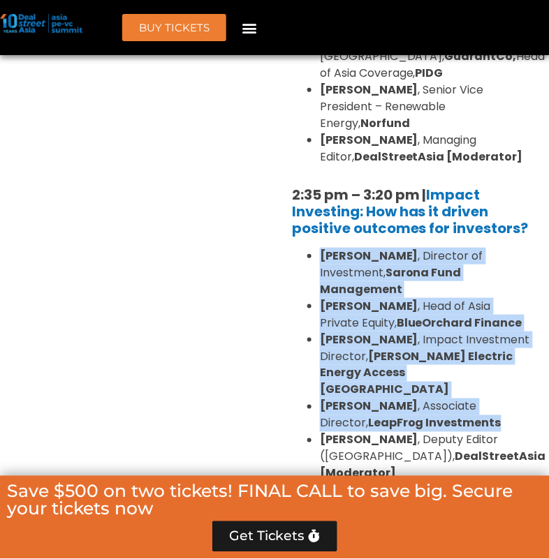
drag, startPoint x: 503, startPoint y: 286, endPoint x: 318, endPoint y: 138, distance: 236.5
click at [318, 248] on ul "Linda Mok , Director of Investment, Sarona Fund Management Mahesh Joshi , Head …" at bounding box center [412, 365] width 240 height 235
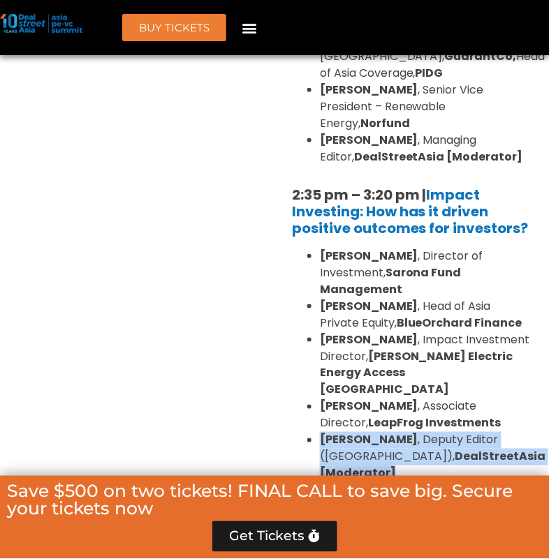
drag, startPoint x: 403, startPoint y: 339, endPoint x: 307, endPoint y: 307, distance: 101.2
click at [307, 307] on ul "Linda Mok , Director of Investment, Sarona Fund Management Mahesh Joshi , Head …" at bounding box center [412, 365] width 240 height 235
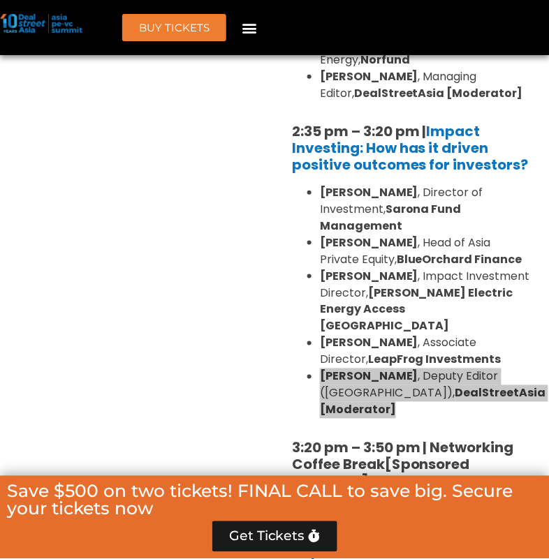
scroll to position [2574, 0]
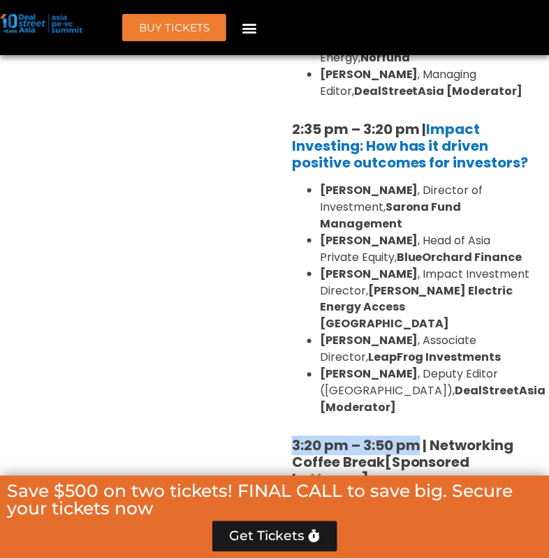
drag, startPoint x: 420, startPoint y: 309, endPoint x: 283, endPoint y: 311, distance: 136.9
click at [283, 311] on div "1:40 pm – 1:45 pm | Welcome address to Climate Tech and ESG Summit track by Mic…" at bounding box center [411, 508] width 261 height 1648
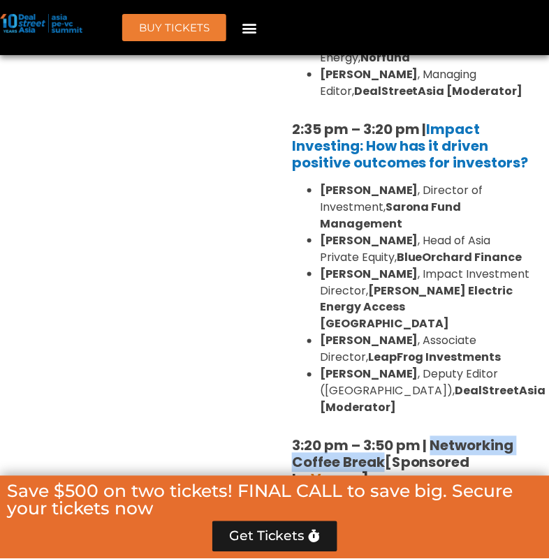
drag, startPoint x: 434, startPoint y: 308, endPoint x: 383, endPoint y: 335, distance: 57.2
click at [383, 437] on strong "3:20 pm – 3:50 pm | Networking Coffee Break" at bounding box center [403, 455] width 222 height 36
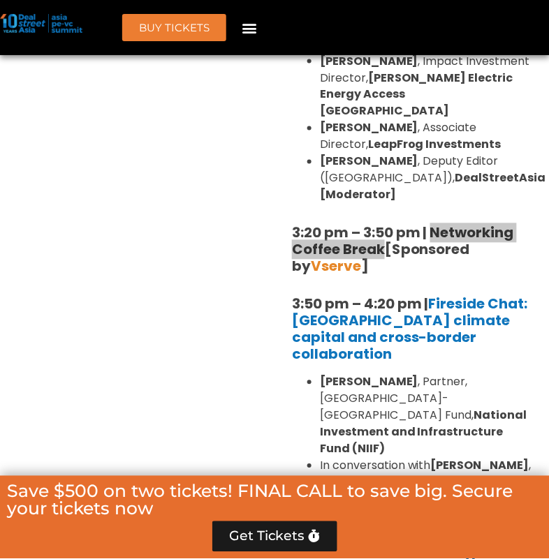
scroll to position [2798, 0]
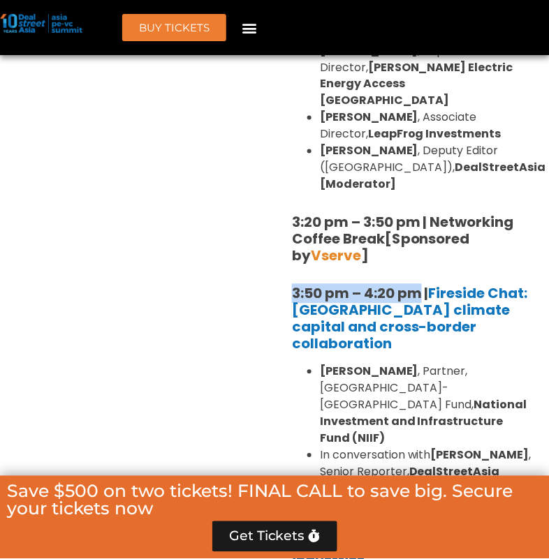
drag, startPoint x: 423, startPoint y: 157, endPoint x: 286, endPoint y: 157, distance: 137.6
click at [286, 157] on div "1:40 pm – 1:45 pm | Welcome address to Climate Tech and ESG Summit track by Mic…" at bounding box center [411, 285] width 261 height 1648
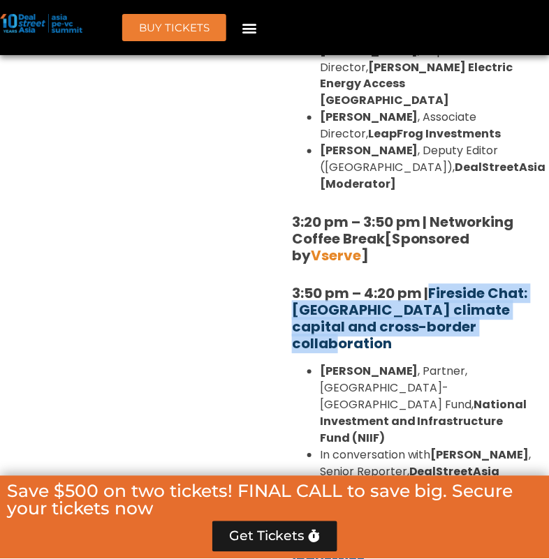
drag, startPoint x: 497, startPoint y: 193, endPoint x: 434, endPoint y: 164, distance: 68.4
click at [434, 286] on h5 "3:50 pm – 4:20 pm | Fireside Chat: Catalysing climate capital and cross-border …" at bounding box center [412, 319] width 240 height 67
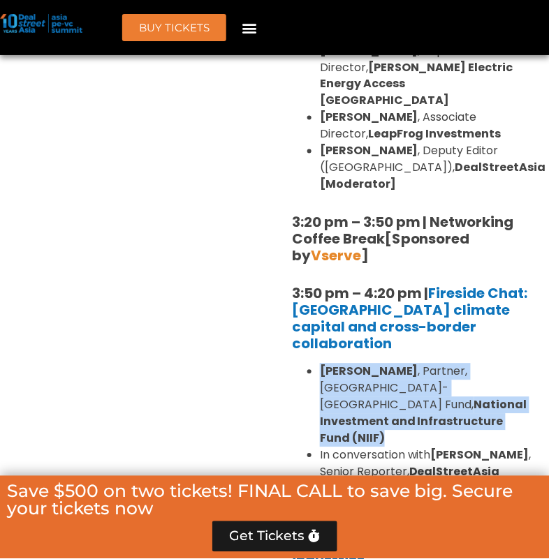
drag, startPoint x: 487, startPoint y: 260, endPoint x: 321, endPoint y: 223, distance: 171.0
click at [321, 364] on li "Krishna Kumar , Partner, India-Japan Fund, National Investment and Infrastructu…" at bounding box center [426, 406] width 212 height 84
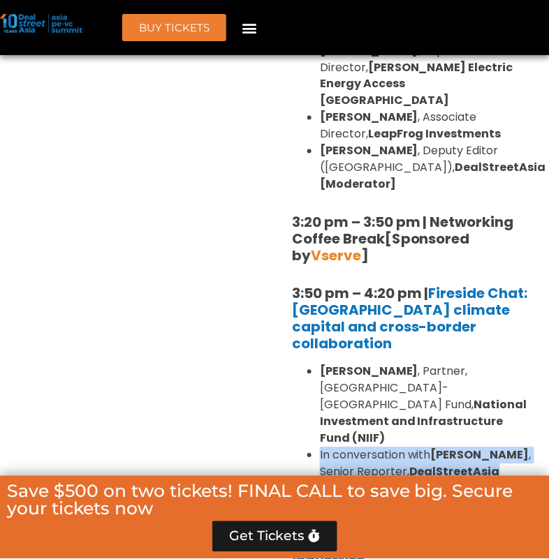
drag, startPoint x: 504, startPoint y: 286, endPoint x: 311, endPoint y: 275, distance: 193.0
click at [320, 448] on li "In conversation with Kavitha Nair , Senior Reporter, DealStreetAsia" at bounding box center [426, 465] width 212 height 34
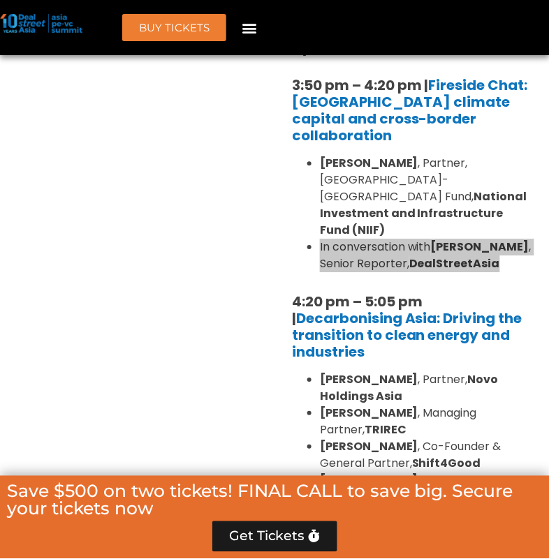
scroll to position [3009, 0]
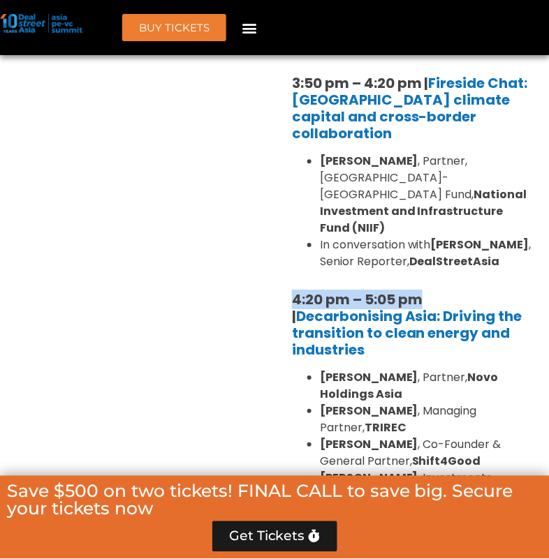
drag, startPoint x: 424, startPoint y: 111, endPoint x: 293, endPoint y: 104, distance: 130.8
click at [293, 290] on b "4:20 pm – 5:05 pm |" at bounding box center [357, 308] width 131 height 36
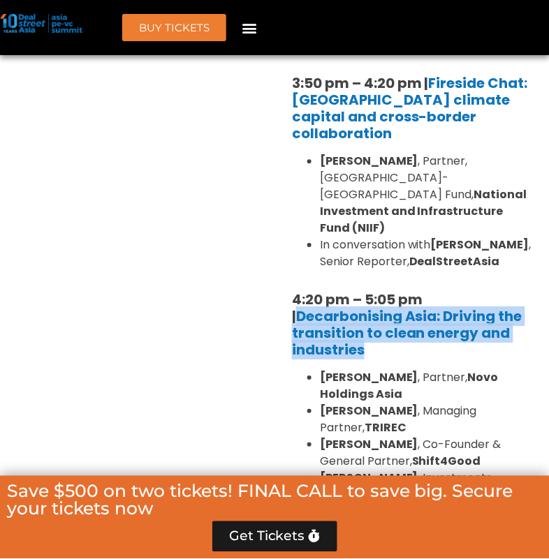
drag, startPoint x: 383, startPoint y: 158, endPoint x: 286, endPoint y: 135, distance: 99.1
click at [286, 135] on div "1:40 pm – 1:45 pm | Welcome address to Climate Tech and ESG Summit track by Mic…" at bounding box center [411, 74] width 261 height 1648
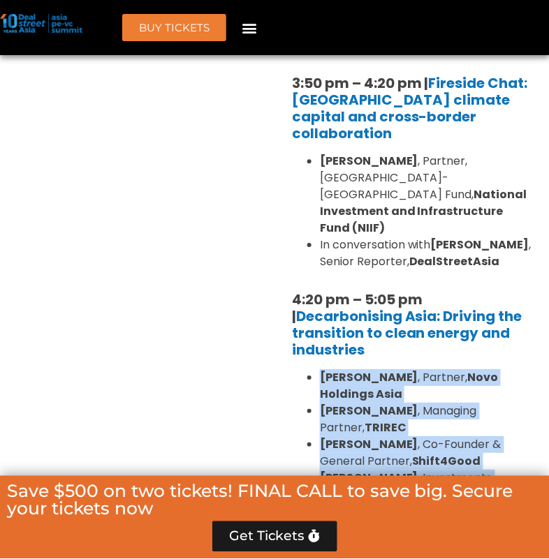
drag, startPoint x: 468, startPoint y: 304, endPoint x: 308, endPoint y: 197, distance: 192.4
click at [308, 369] on ul "Deepa Hingorani , Partner, Novo Holdings Asia Melvyn Yeo , Managing Partner, TR…" at bounding box center [412, 461] width 240 height 184
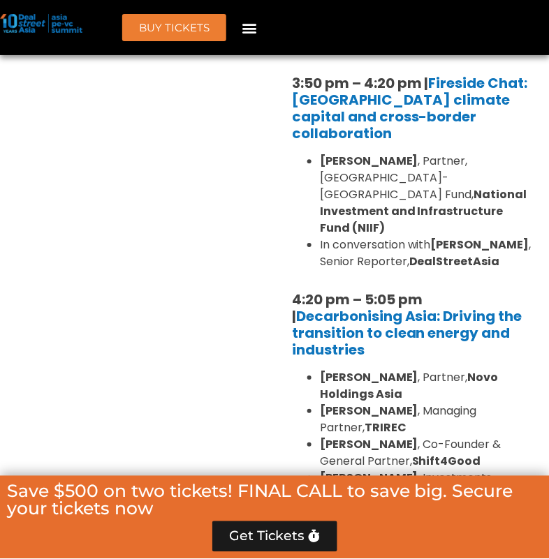
drag, startPoint x: 403, startPoint y: 362, endPoint x: 321, endPoint y: 327, distance: 88.9
click at [321, 504] on li "Katrina Bianca Cuaresma , Correspondent, DealStreetAsia [Moderator]" at bounding box center [426, 529] width 212 height 50
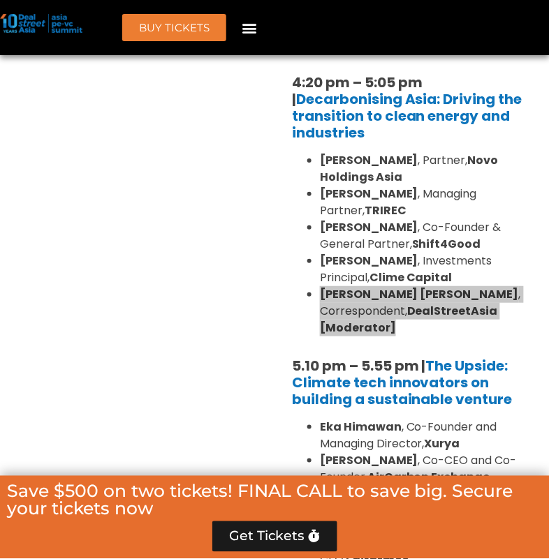
scroll to position [3255, 0]
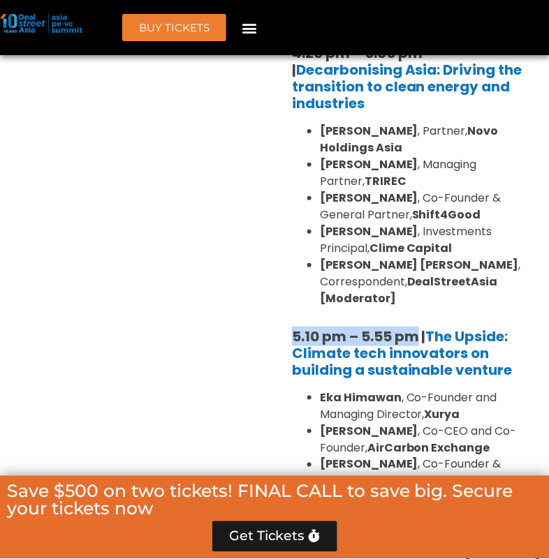
drag, startPoint x: 420, startPoint y: 149, endPoint x: 286, endPoint y: 144, distance: 134.2
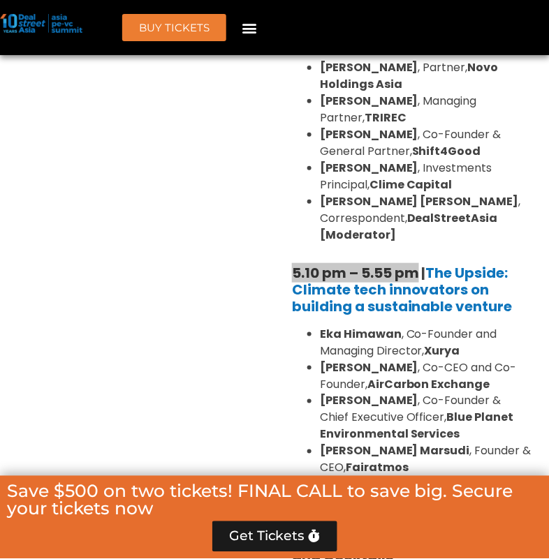
scroll to position [3322, 0]
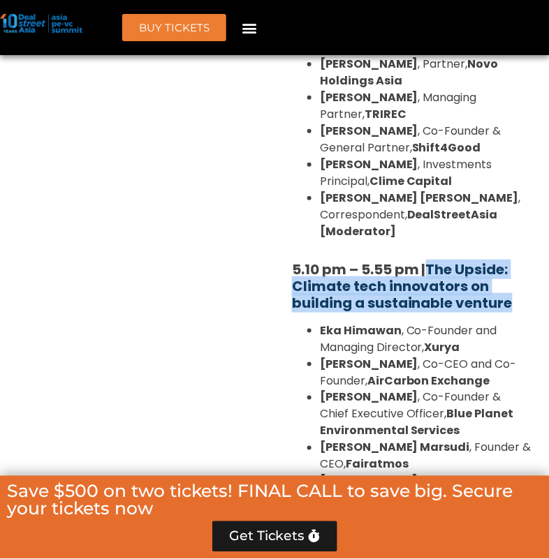
drag, startPoint x: 516, startPoint y: 117, endPoint x: 433, endPoint y: 91, distance: 87.2
click at [433, 261] on h5 "5.10 pm – 5.55 pm | The Upside: Climate tech innovators on building a sustainab…" at bounding box center [412, 286] width 240 height 50
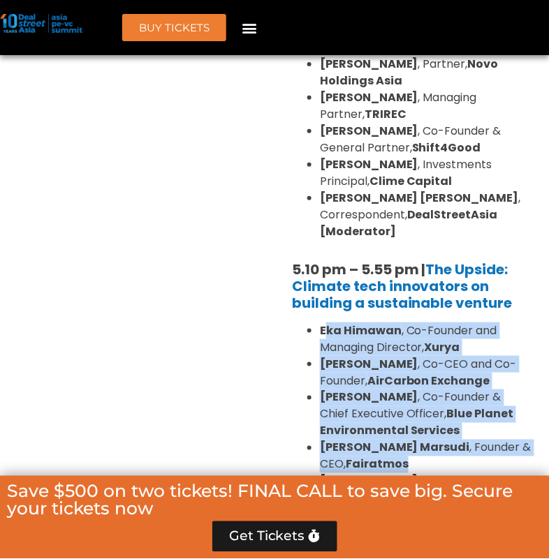
drag, startPoint x: 440, startPoint y: 278, endPoint x: 313, endPoint y: 141, distance: 186.8
click at [312, 323] on ul "Eka Himawan , Co-Founder and Managing Director, Xurya Thomas McMahon , Co-CEO a…" at bounding box center [412, 415] width 240 height 184
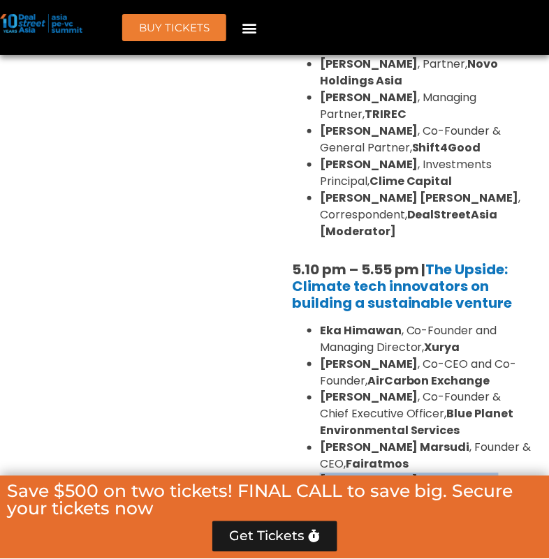
drag, startPoint x: 404, startPoint y: 330, endPoint x: 315, endPoint y: 296, distance: 95.5
click at [315, 323] on ul "Eka Himawan , Co-Founder and Managing Director, Xurya Thomas McMahon , Co-CEO a…" at bounding box center [412, 415] width 240 height 184
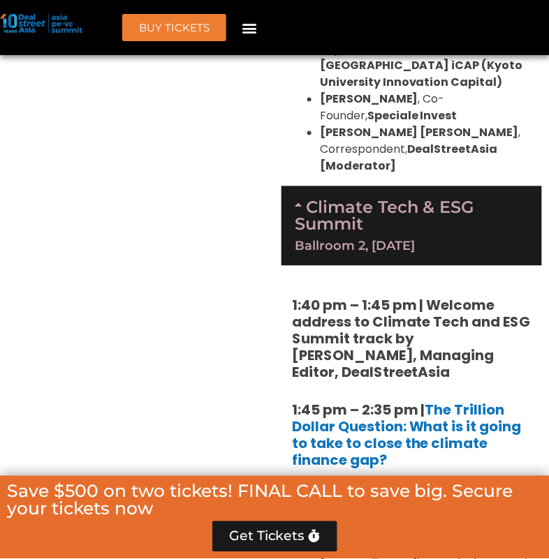
scroll to position [1966, 0]
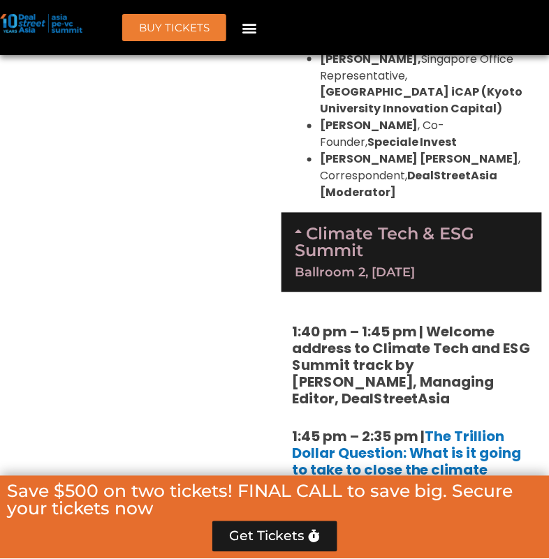
click at [307, 224] on link "Climate Tech & ESG Summit Ballroom 2, 11 Sept" at bounding box center [412, 251] width 234 height 55
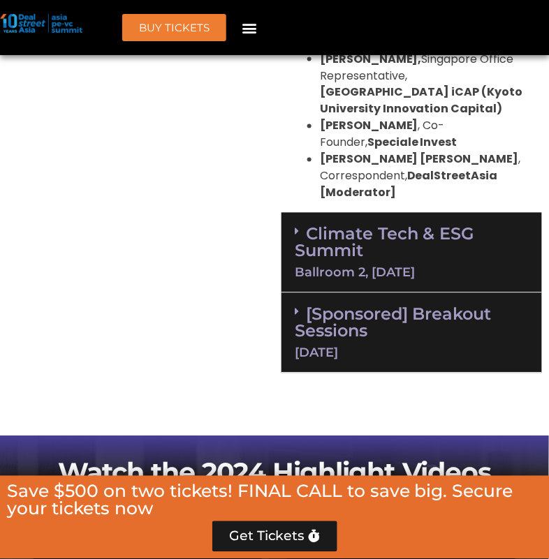
click at [321, 305] on link "[Sponsored] Breakout Sessions 11 Sept" at bounding box center [412, 332] width 234 height 55
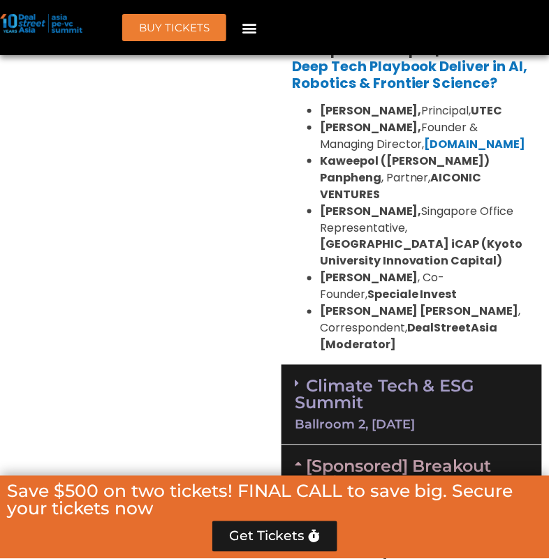
scroll to position [1856, 0]
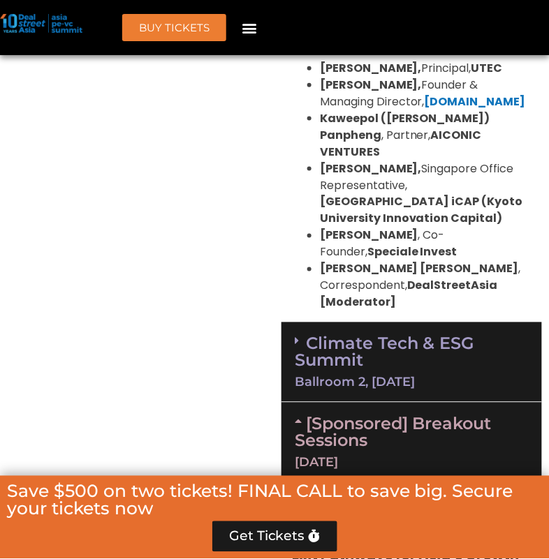
click at [383, 323] on div "Climate Tech & ESG Summit Ballroom 2, 11 Sept" at bounding box center [411, 363] width 261 height 80
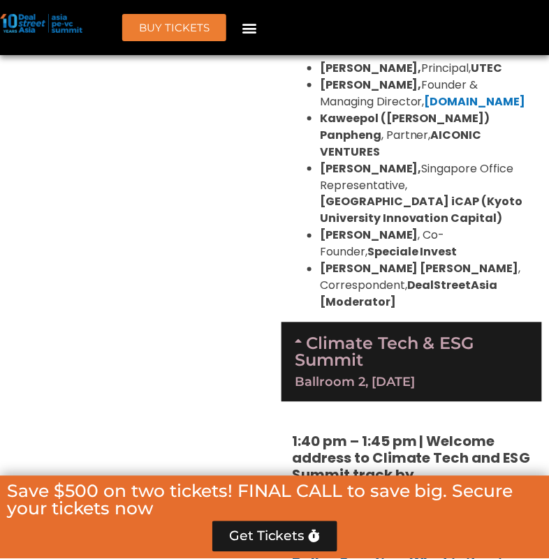
click at [383, 323] on div "Climate Tech & ESG Summit Ballroom 2, 11 Sept" at bounding box center [411, 363] width 261 height 80
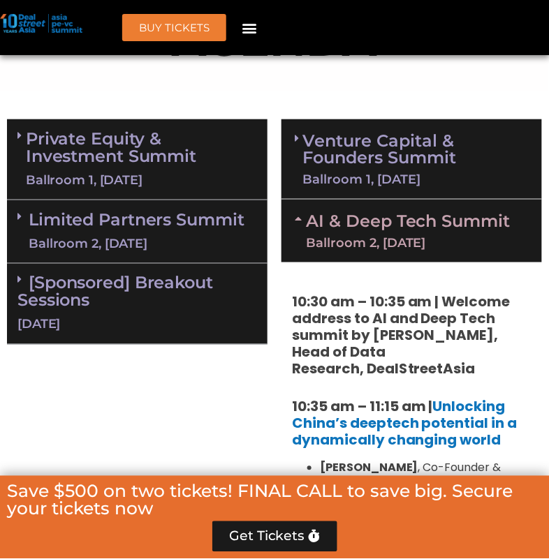
scroll to position [1062, 0]
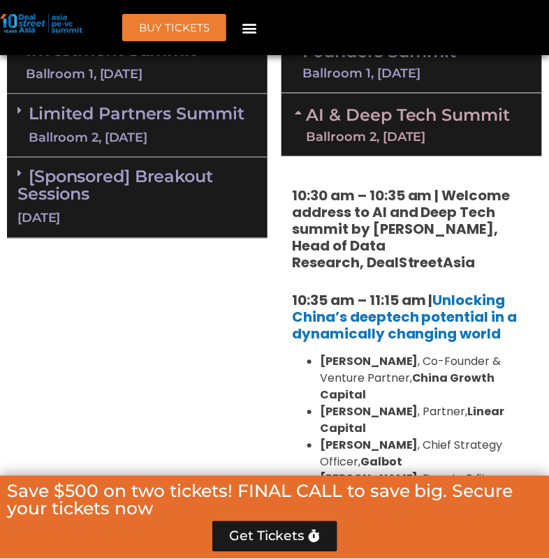
click at [127, 189] on div "[Sponsored] Breakout Sessions 10 Sept" at bounding box center [137, 198] width 261 height 81
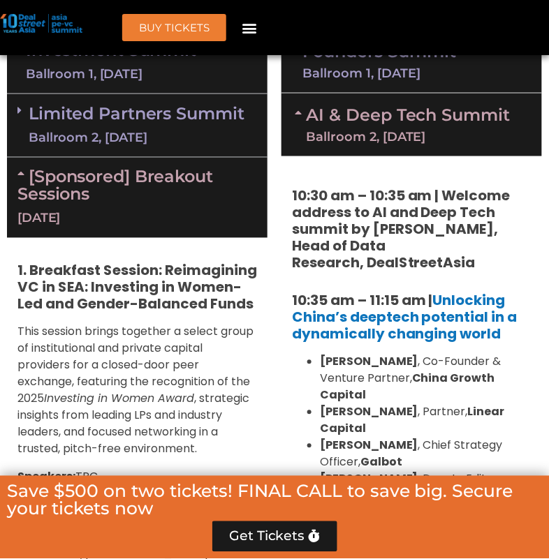
click at [127, 189] on div "[Sponsored] Breakout Sessions 10 Sept" at bounding box center [137, 198] width 261 height 80
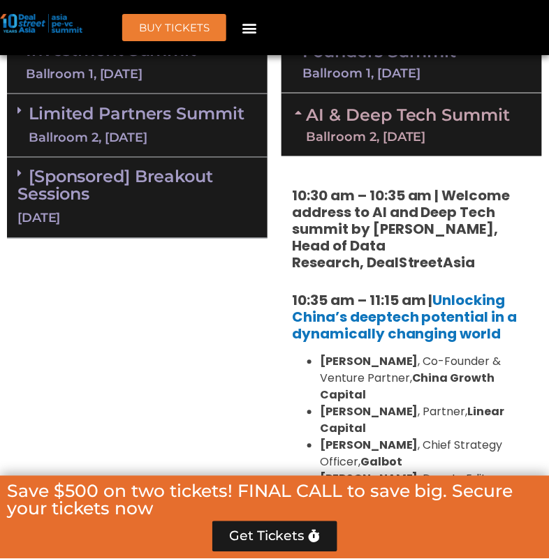
click at [131, 106] on link "Limited Partners Summit Ballroom 2, 10 Sept" at bounding box center [137, 126] width 216 height 42
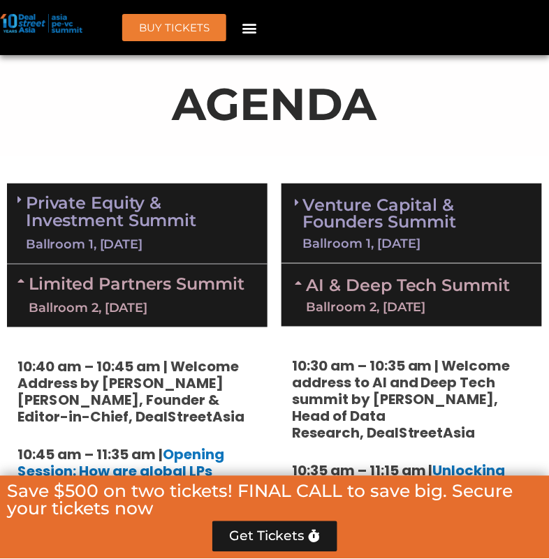
scroll to position [902, 0]
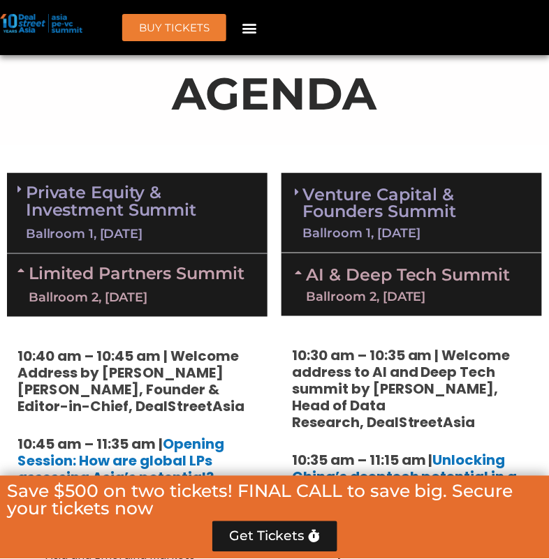
click at [325, 206] on link "Venture Capital & Founders​ Summit Ballroom 1, 11 Sept" at bounding box center [416, 212] width 226 height 53
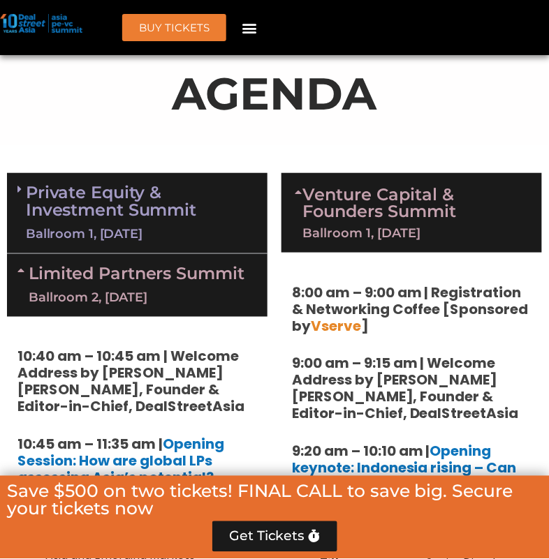
scroll to position [938, 0]
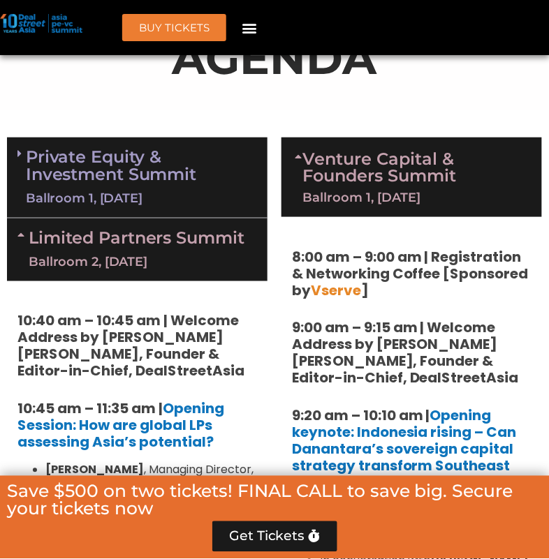
click at [328, 191] on div "Ballroom 1, 11 Sept" at bounding box center [416, 197] width 226 height 13
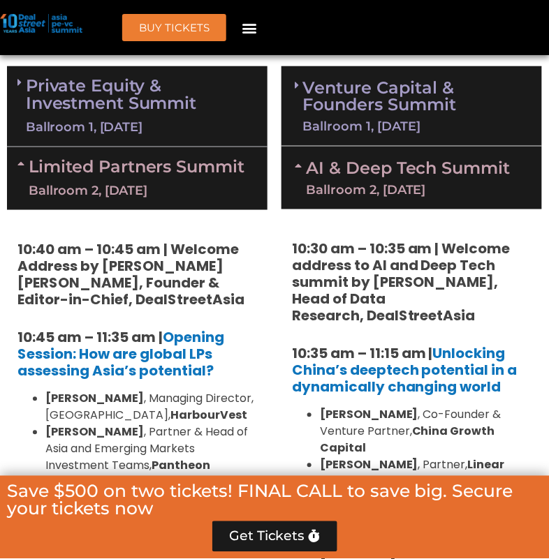
scroll to position [1012, 0]
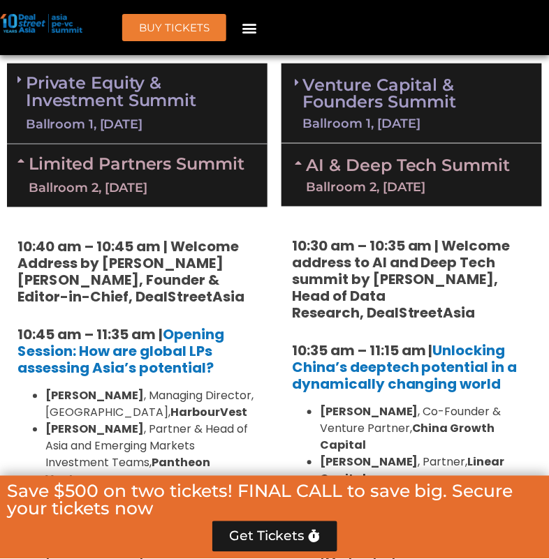
click at [386, 264] on strong "10:30 am – 10:35 am | Welcome address to AI and Deep Tech summit by Andi Haswid…" at bounding box center [401, 280] width 219 height 87
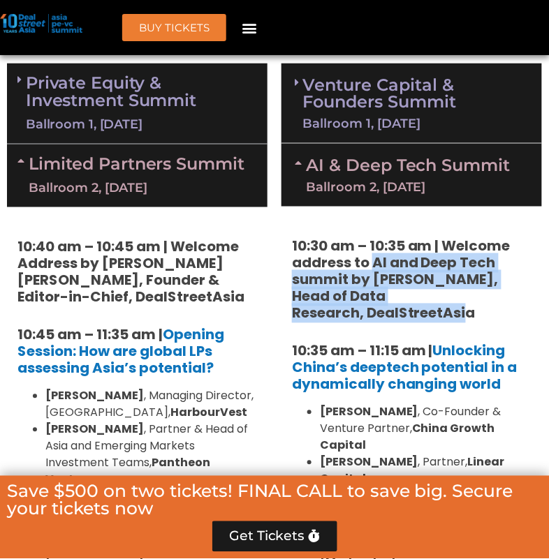
drag, startPoint x: 374, startPoint y: 265, endPoint x: 526, endPoint y: 298, distance: 155.6
click at [526, 298] on h5 "10:30 am – 10:35 am | Welcome address to AI and Deep Tech summit by Andi Haswid…" at bounding box center [412, 280] width 240 height 84
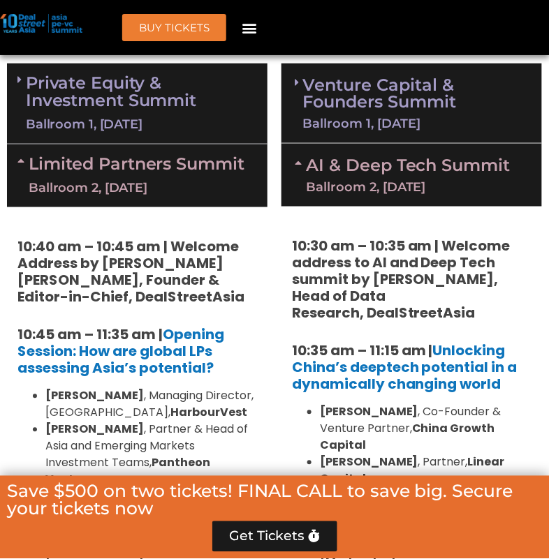
click at [376, 265] on strong "10:30 am – 10:35 am | Welcome address to AI and Deep Tech summit by Andi Haswid…" at bounding box center [401, 280] width 219 height 87
drag, startPoint x: 373, startPoint y: 265, endPoint x: 494, endPoint y: 265, distance: 121.5
click at [494, 265] on h5 "10:30 am – 10:35 am | Welcome address to AI and Deep Tech summit by Andi Haswid…" at bounding box center [412, 280] width 240 height 84
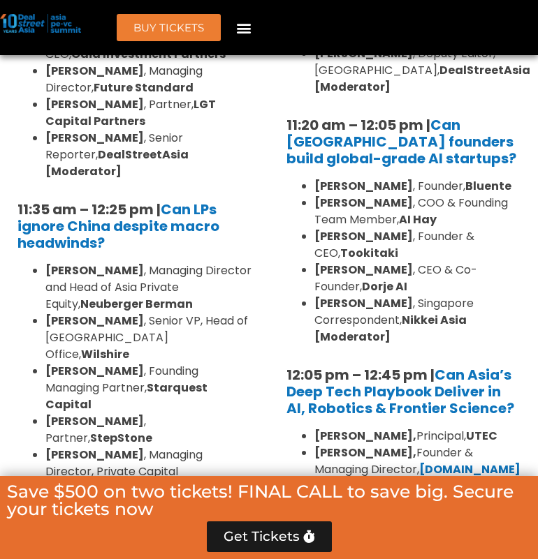
scroll to position [1527, 0]
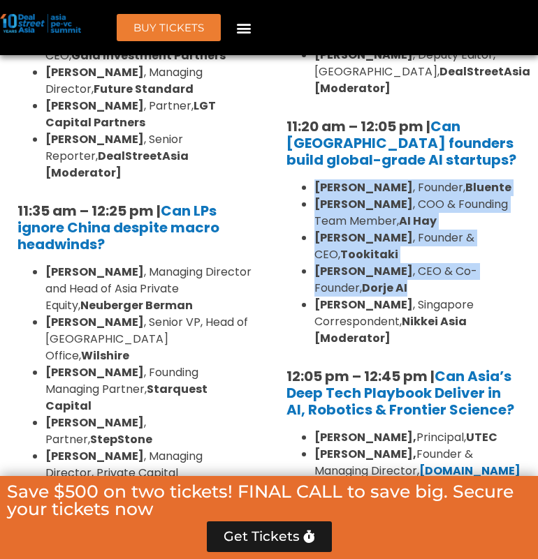
drag, startPoint x: 317, startPoint y: 155, endPoint x: 416, endPoint y: 254, distance: 139.8
click at [416, 254] on ul "Daphne Tay , Founder, Bluente Hiep Nguyen , COO & Founding Team Member, AI Hay …" at bounding box center [403, 263] width 234 height 168
click at [416, 263] on li "Bernard Leong , CEO & Co-Founder, Dorje AI" at bounding box center [417, 280] width 206 height 34
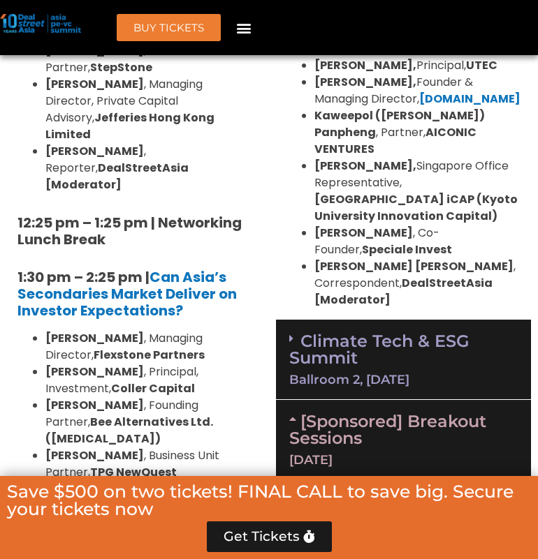
scroll to position [1879, 0]
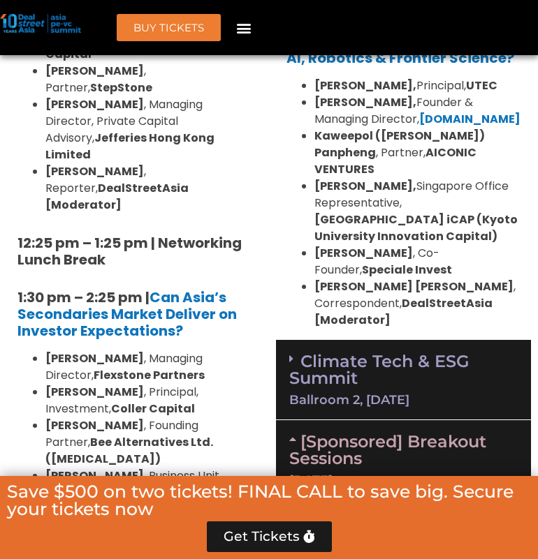
click at [291, 353] on icon at bounding box center [291, 358] width 4 height 11
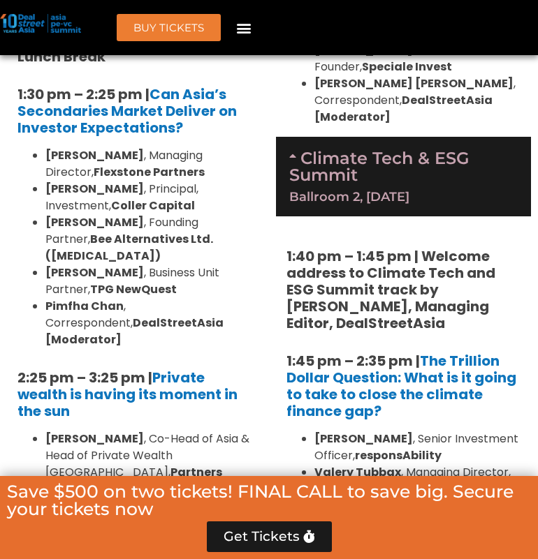
scroll to position [2080, 0]
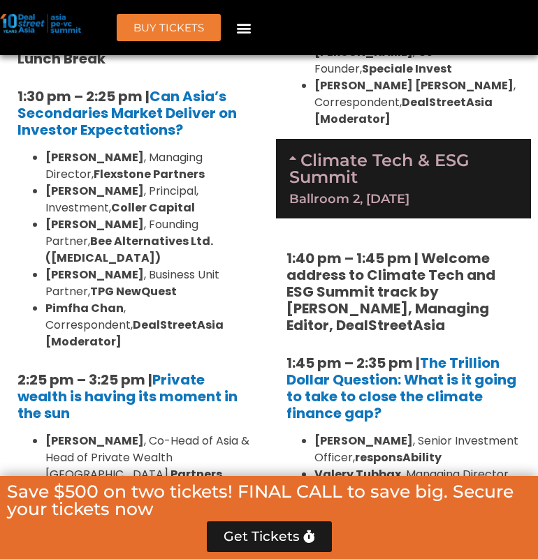
click at [315, 150] on link "Climate Tech & ESG Summit Ballroom 2, 11 Sept" at bounding box center [403, 177] width 228 height 55
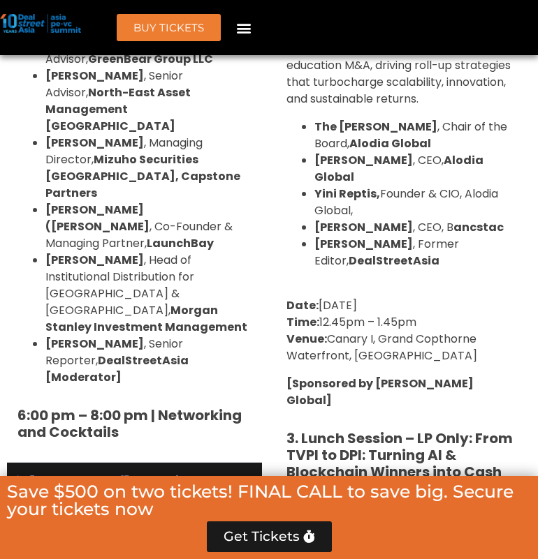
scroll to position [3239, 0]
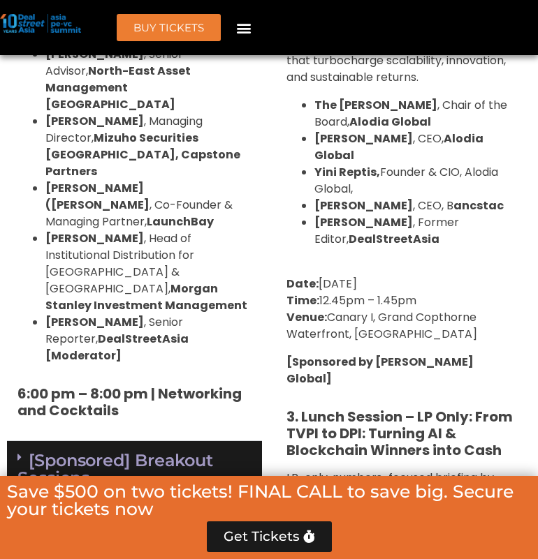
click at [67, 450] on link "[Sponsored] Breakout Sessions 10 Sept" at bounding box center [134, 480] width 234 height 61
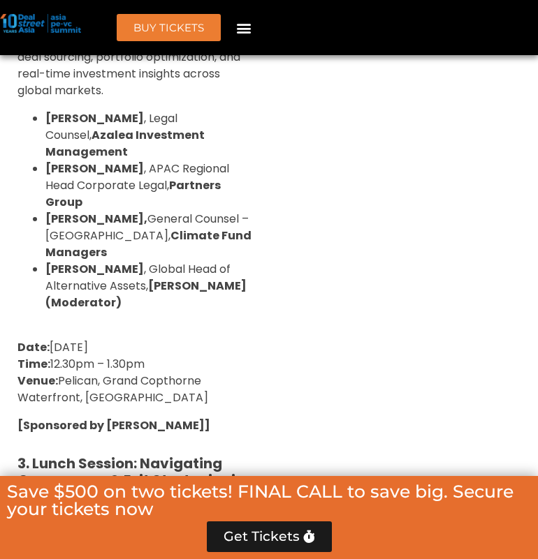
scroll to position [4342, 0]
